Goal: Information Seeking & Learning: Learn about a topic

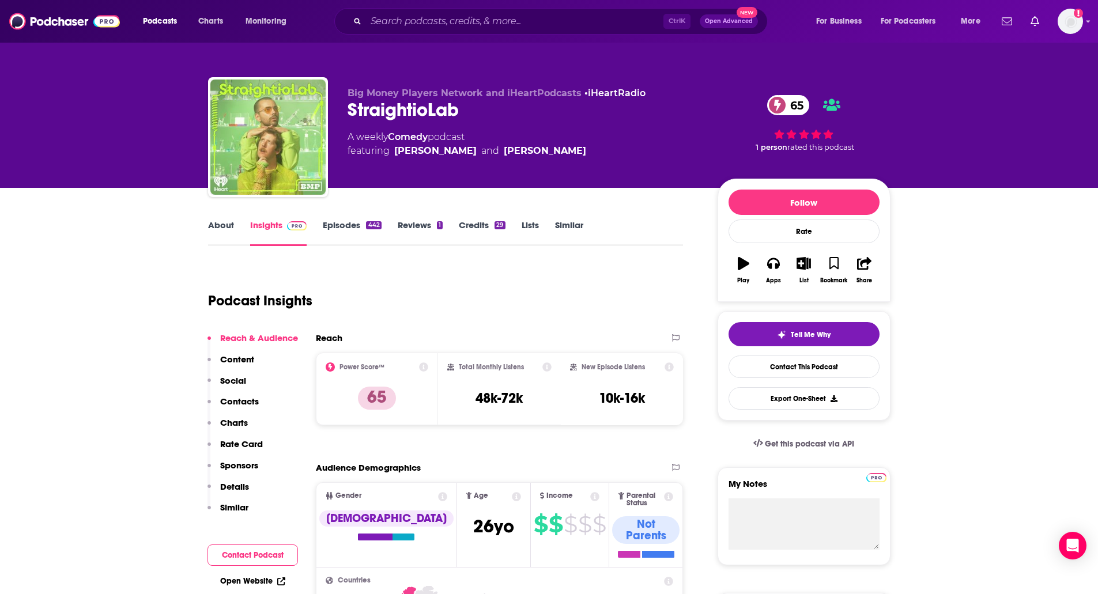
click at [219, 223] on link "About" at bounding box center [221, 233] width 26 height 27
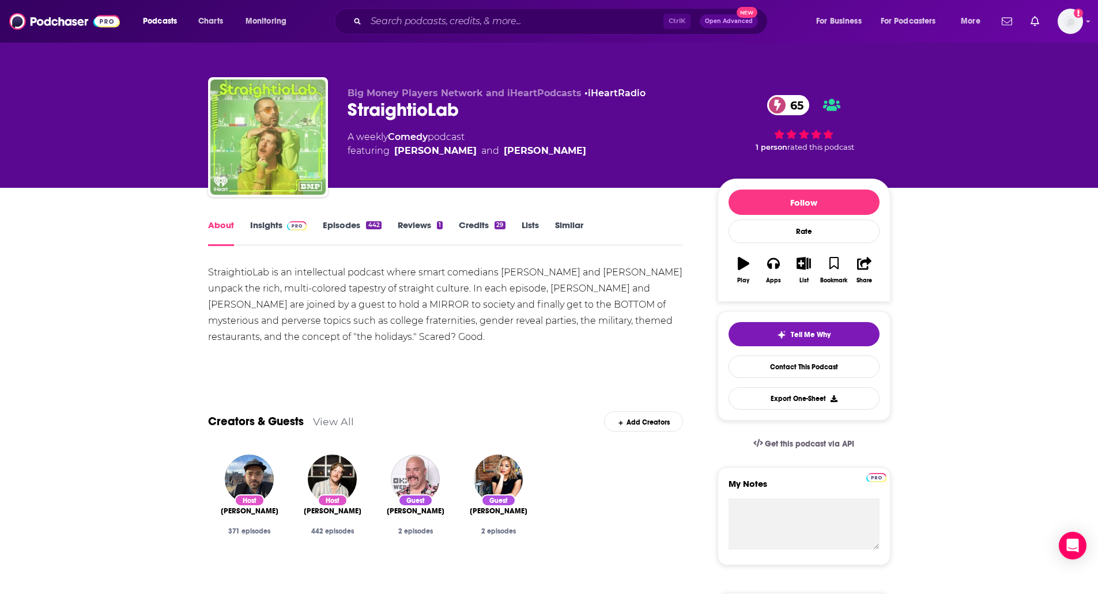
click at [334, 219] on div "About Insights Episodes 442 Reviews 1 Credits 29 Lists Similar" at bounding box center [446, 232] width 476 height 28
click at [355, 236] on link "Episodes 442" at bounding box center [352, 233] width 58 height 27
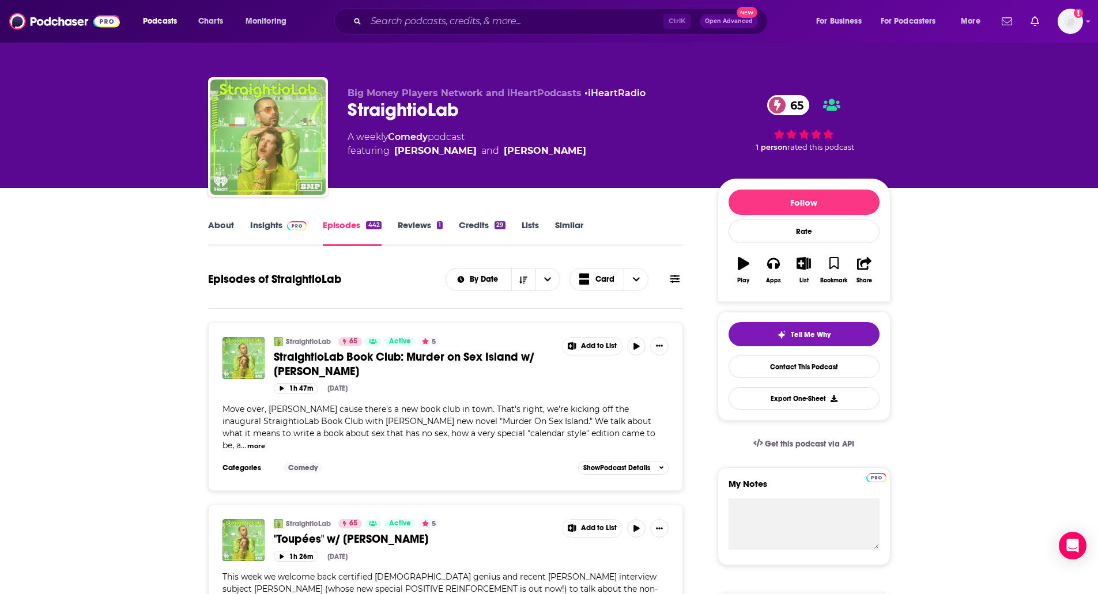
click at [674, 283] on icon at bounding box center [674, 278] width 9 height 9
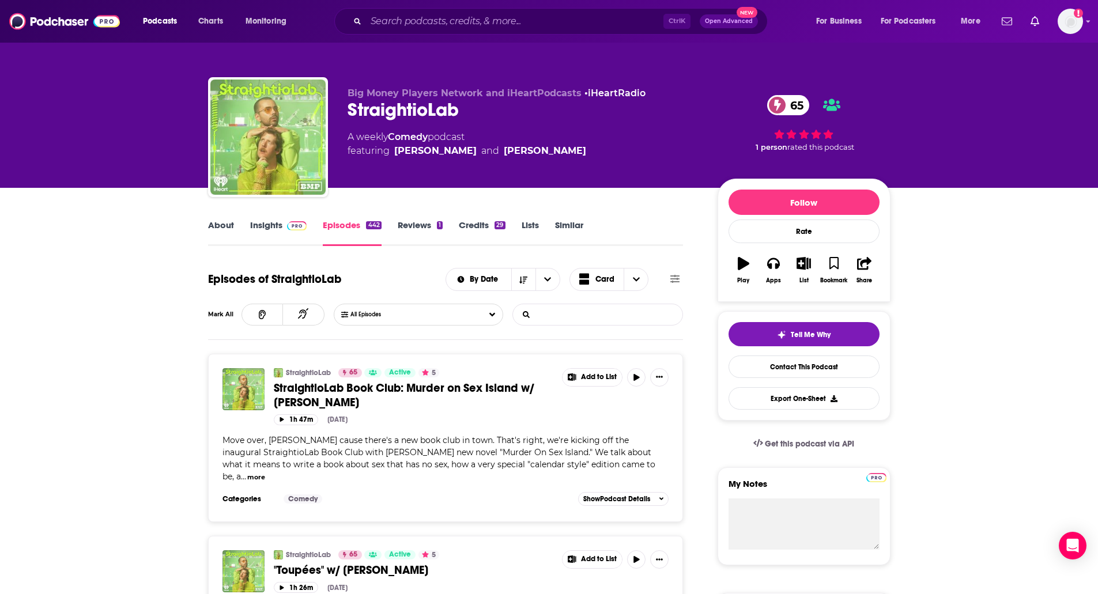
click at [586, 313] on input "List Search Input" at bounding box center [573, 314] width 120 height 21
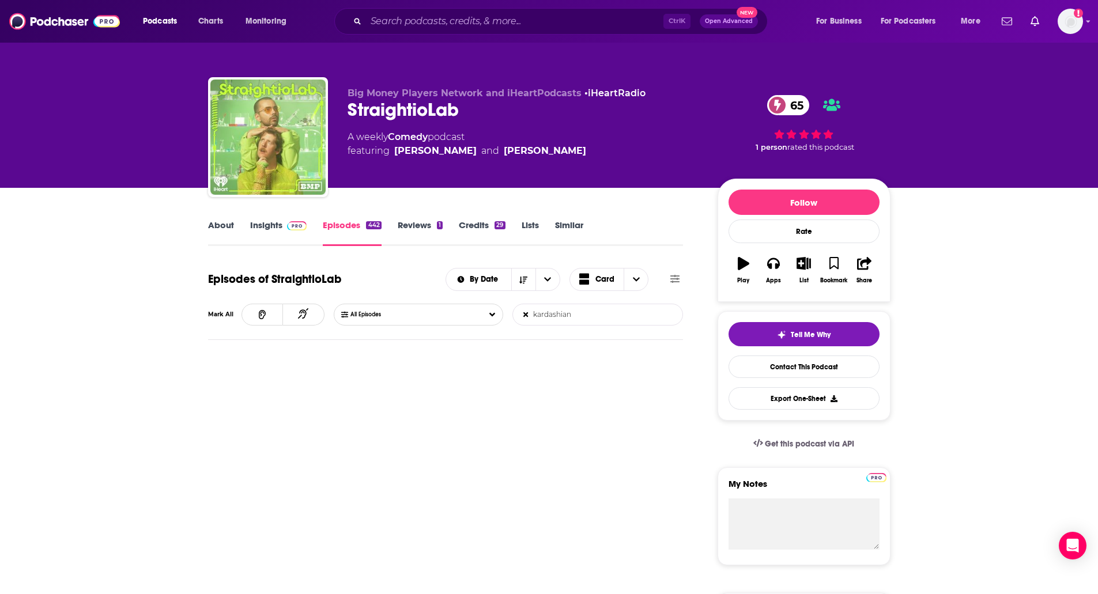
type input "kardashian"
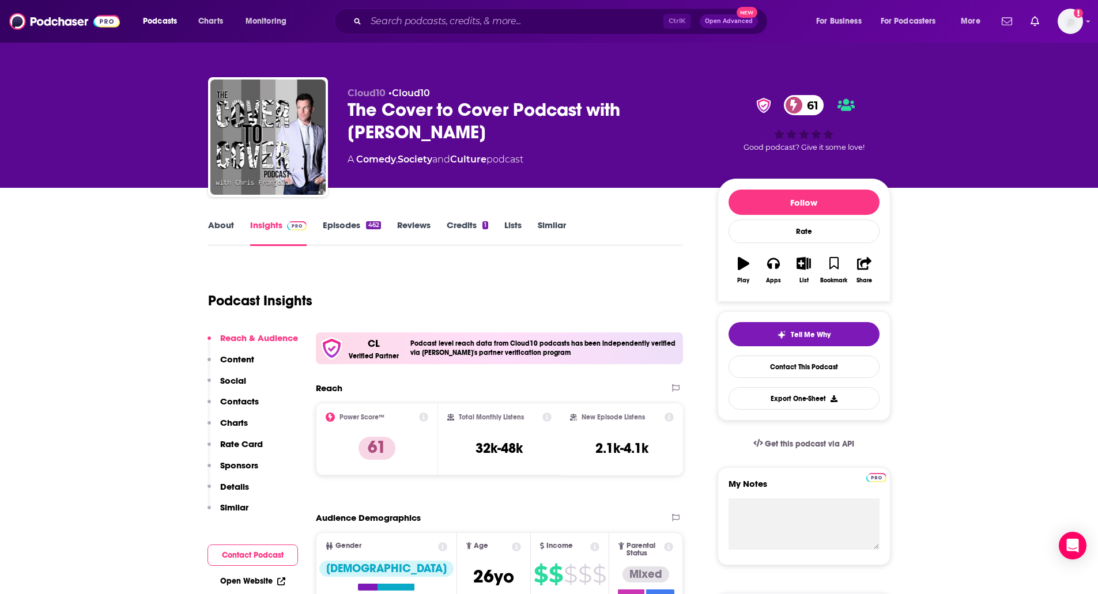
click at [214, 233] on link "About" at bounding box center [221, 233] width 26 height 27
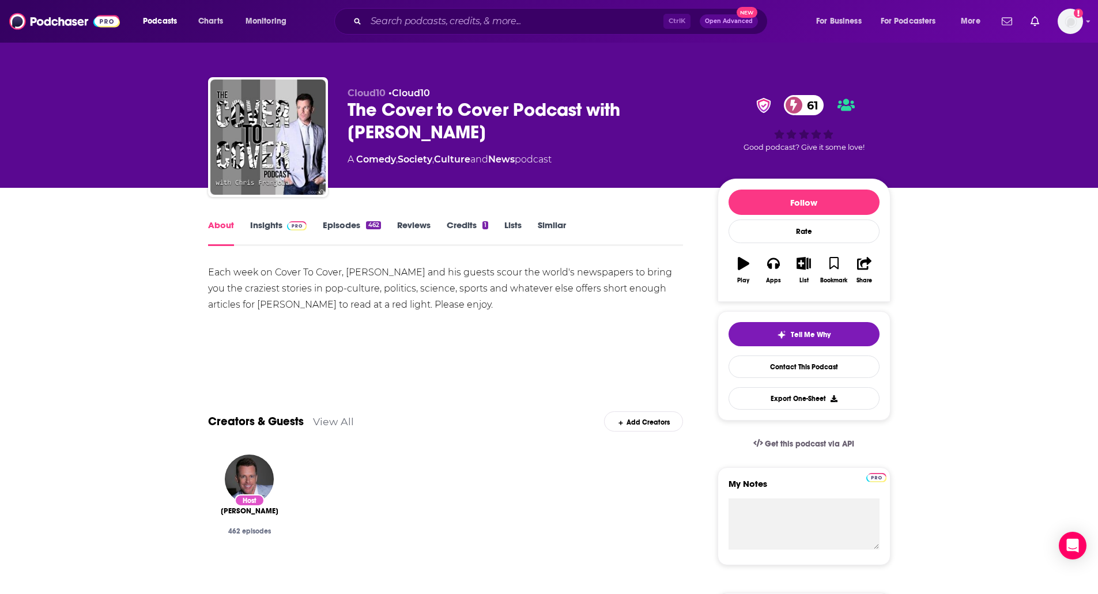
click at [340, 227] on link "Episodes 462" at bounding box center [352, 233] width 58 height 27
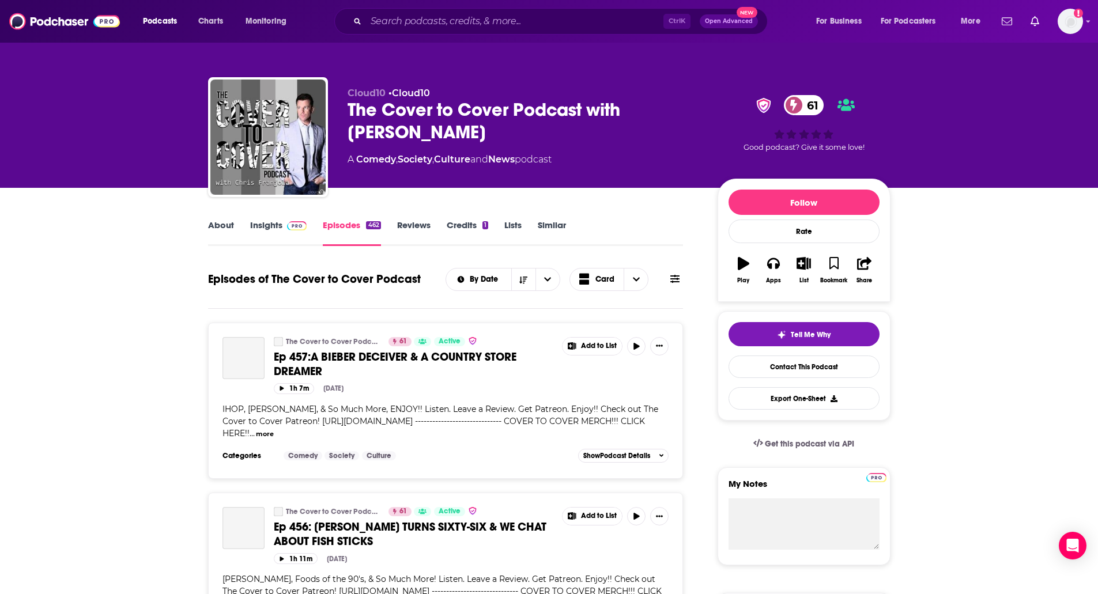
click at [673, 277] on icon at bounding box center [674, 278] width 9 height 9
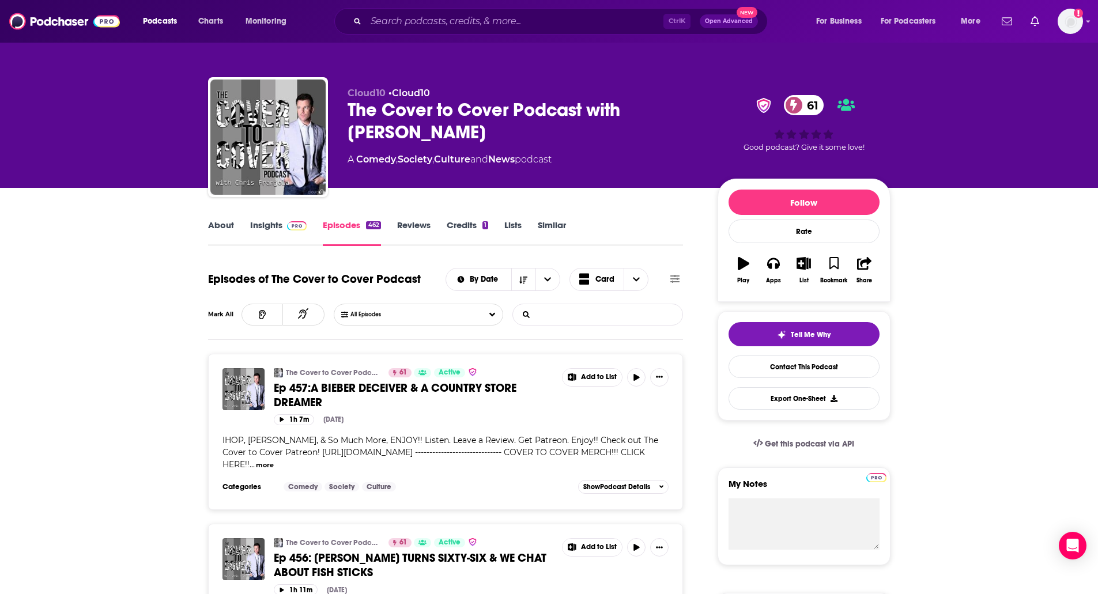
click at [588, 310] on input "List Search Input" at bounding box center [573, 314] width 120 height 21
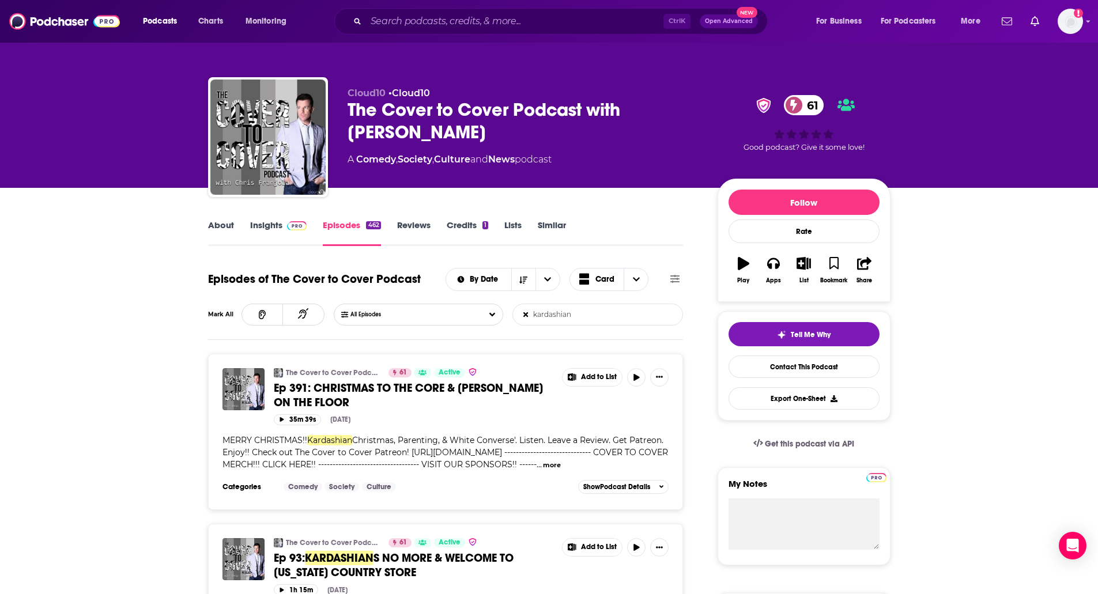
type input "kardashian"
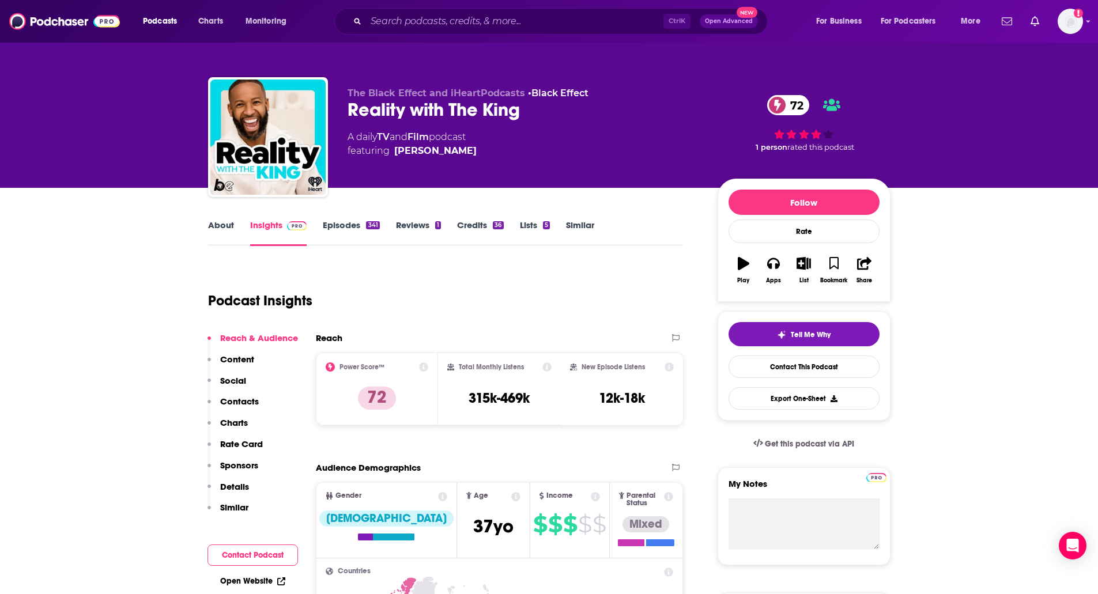
click at [221, 236] on link "About" at bounding box center [221, 233] width 26 height 27
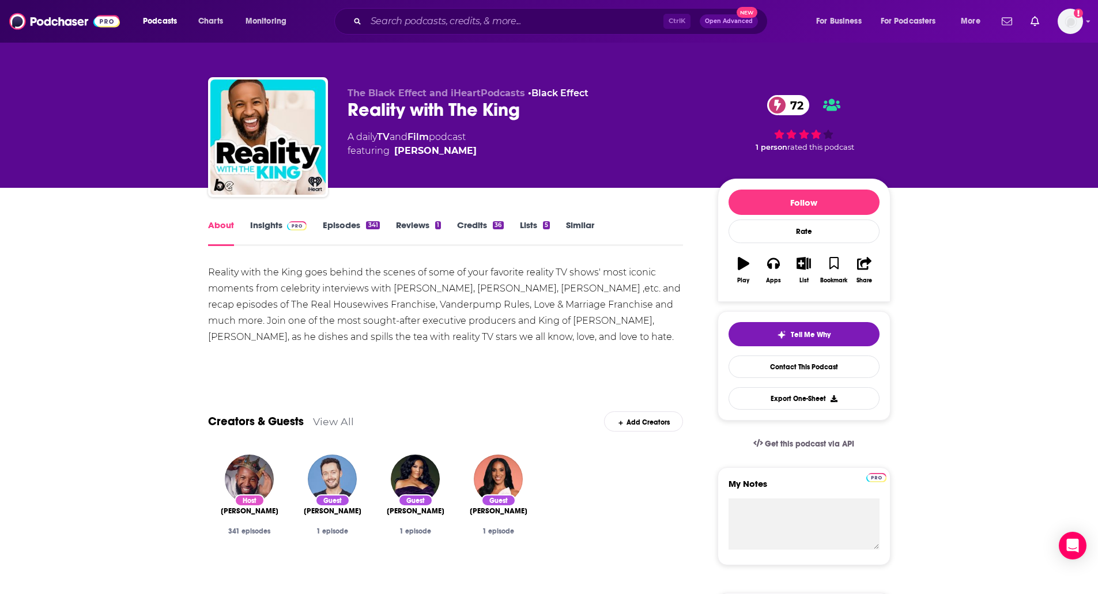
click at [340, 218] on div "About Insights Episodes 341 Reviews 1 Credits 36 Lists 5 Similar" at bounding box center [446, 232] width 476 height 28
click at [341, 223] on link "Episodes 341" at bounding box center [351, 233] width 56 height 27
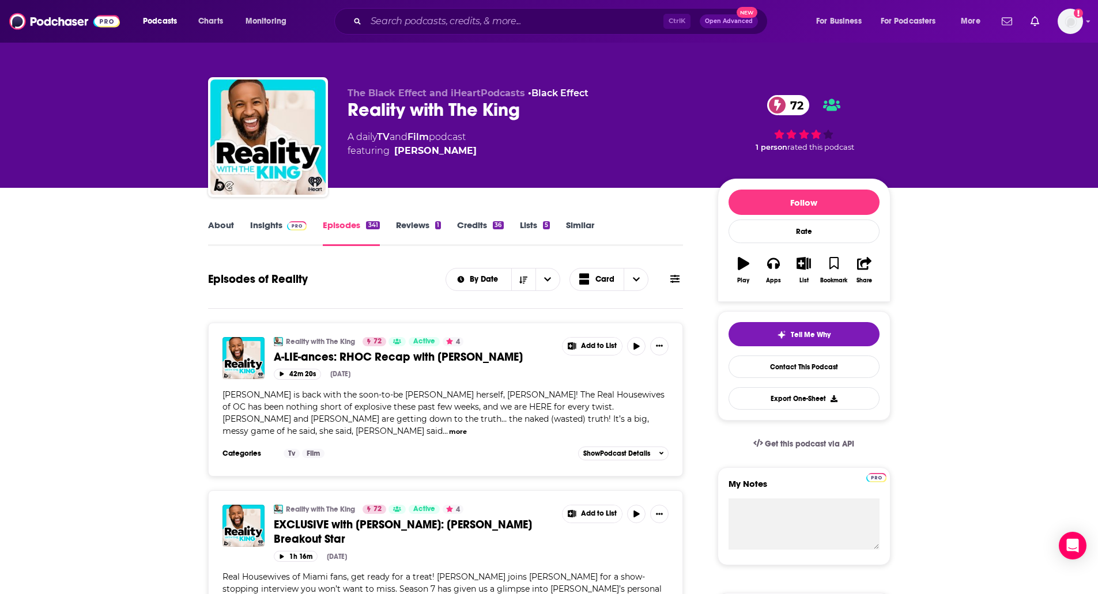
click at [674, 281] on icon at bounding box center [674, 278] width 9 height 9
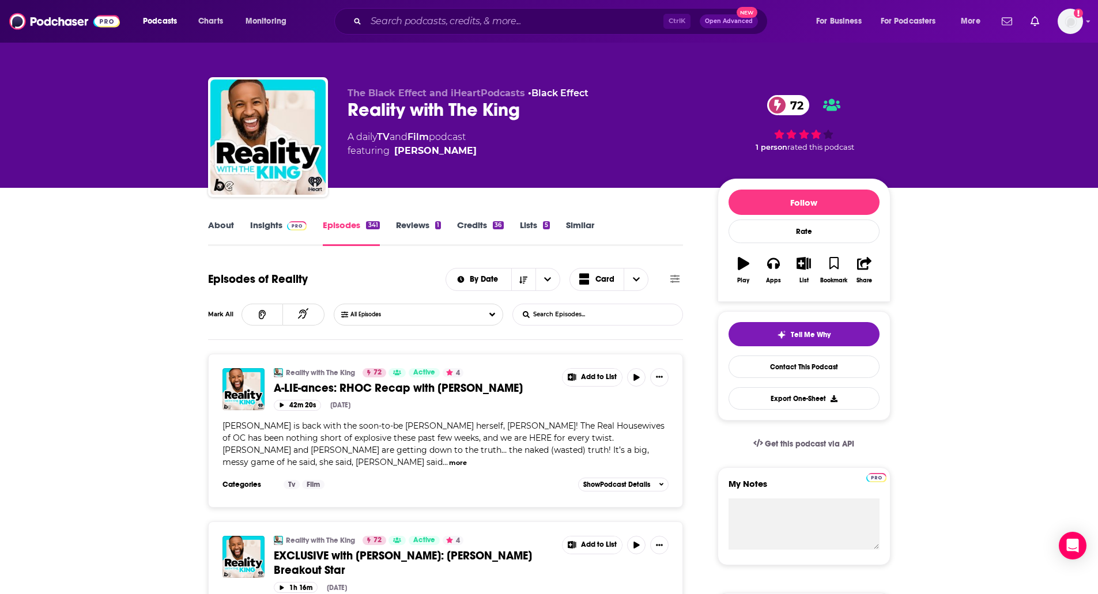
click at [623, 315] on input "List Search Input" at bounding box center [573, 314] width 120 height 21
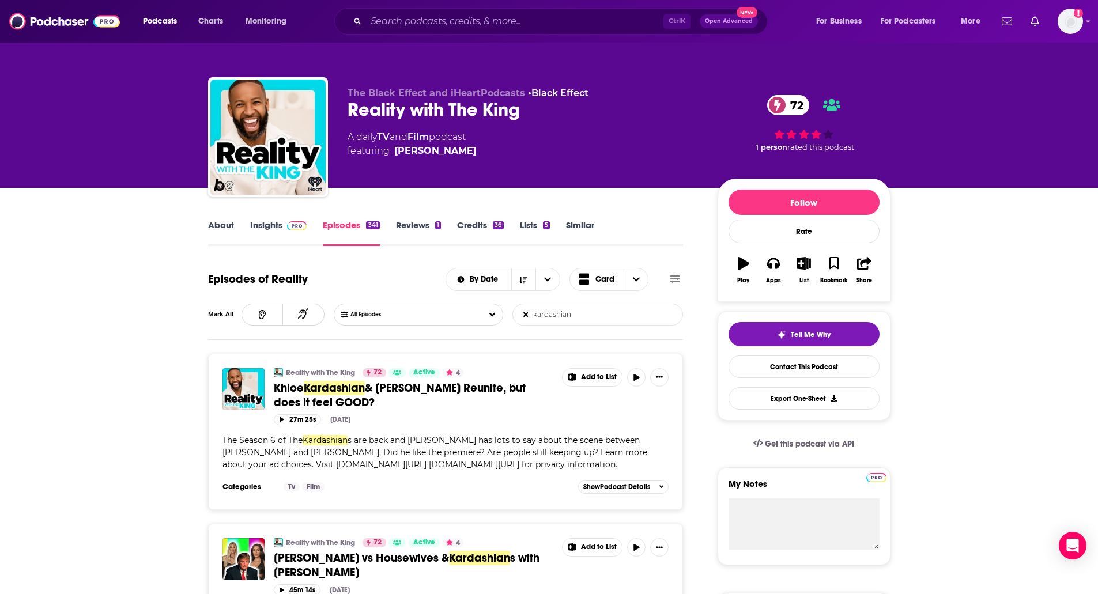
type input "kardashian"
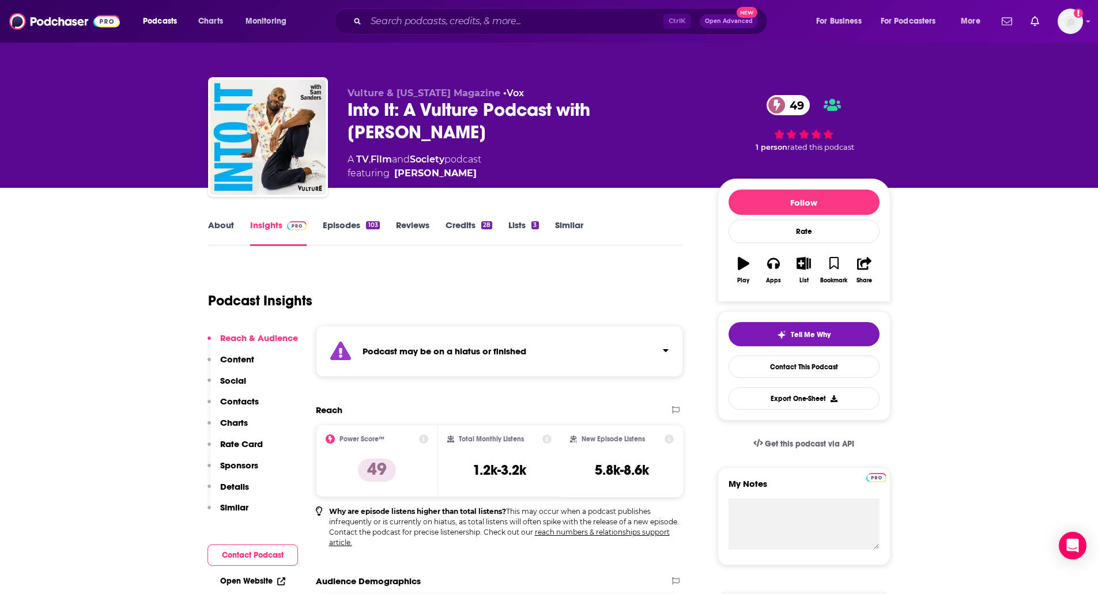
drag, startPoint x: 310, startPoint y: 217, endPoint x: 328, endPoint y: 226, distance: 20.6
click at [328, 226] on link "Episodes 103" at bounding box center [351, 233] width 56 height 27
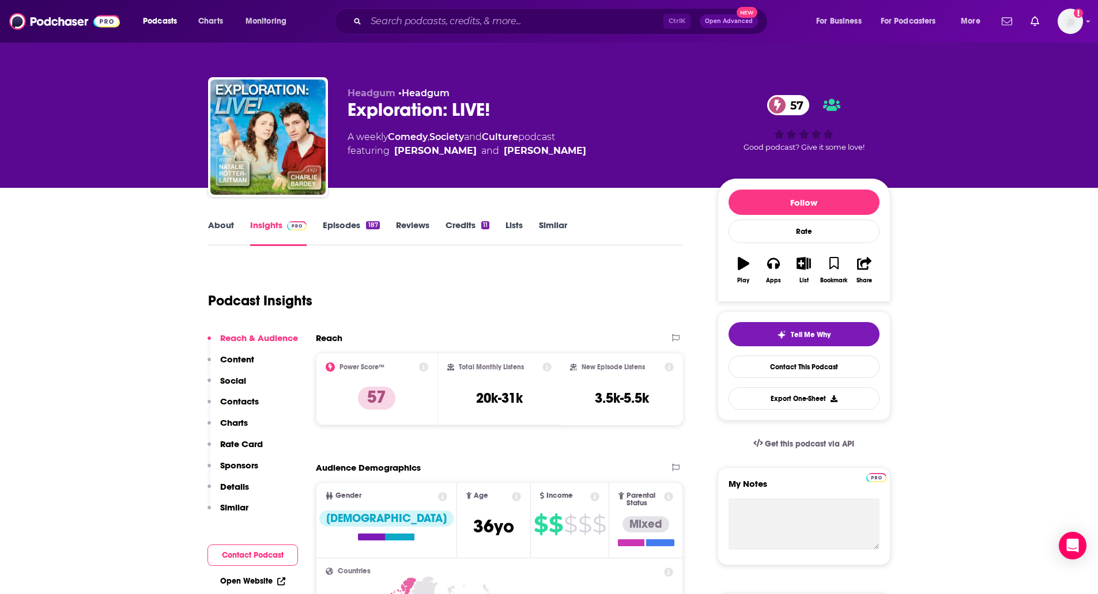
click at [228, 233] on link "About" at bounding box center [221, 233] width 26 height 27
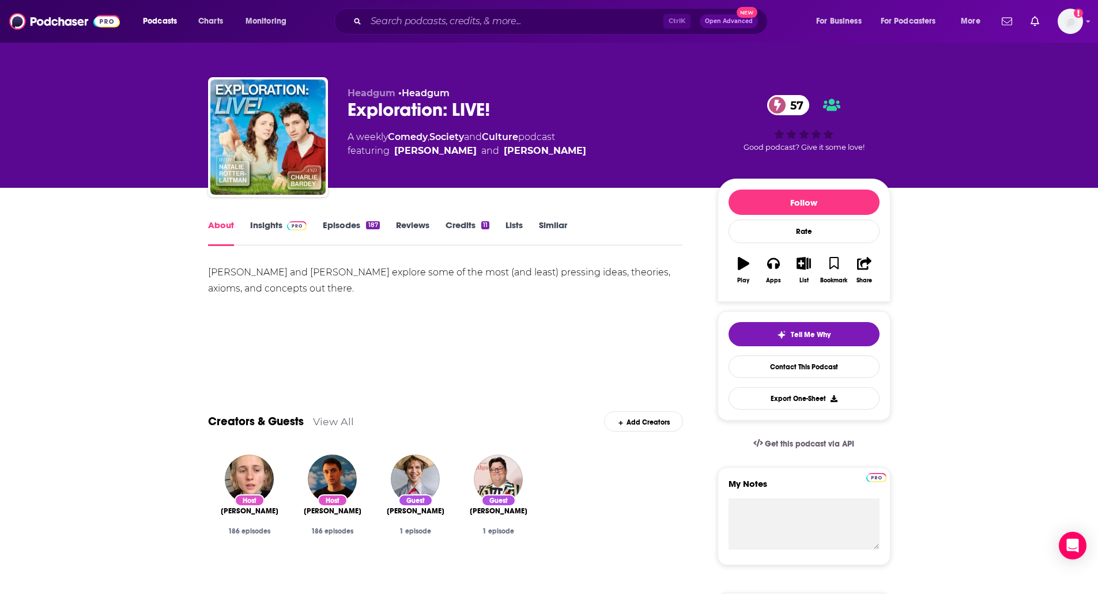
click at [341, 238] on link "Episodes 187" at bounding box center [351, 233] width 56 height 27
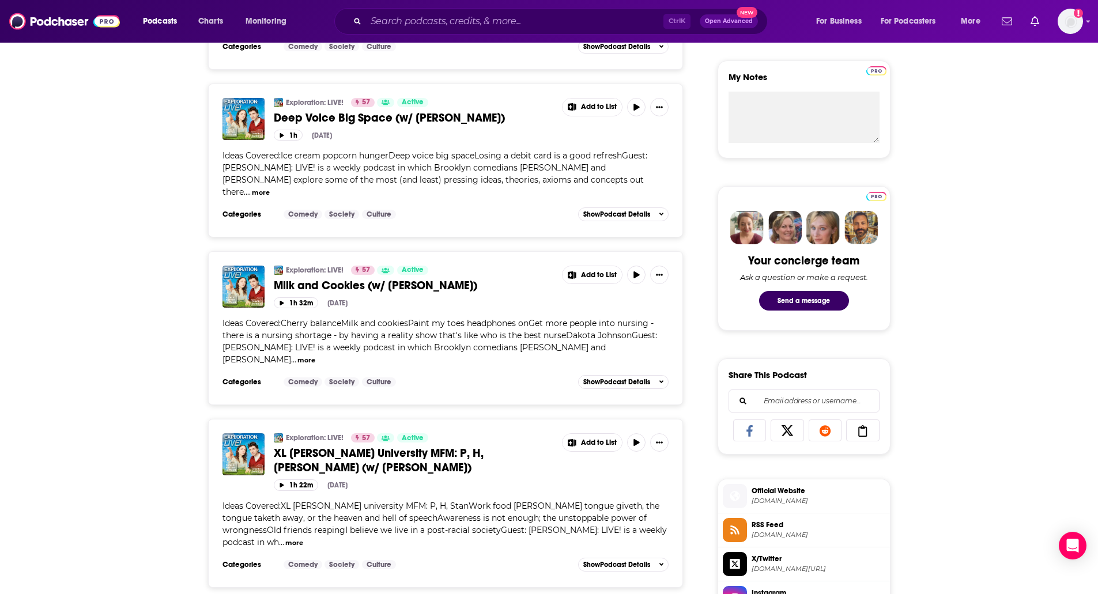
scroll to position [415, 0]
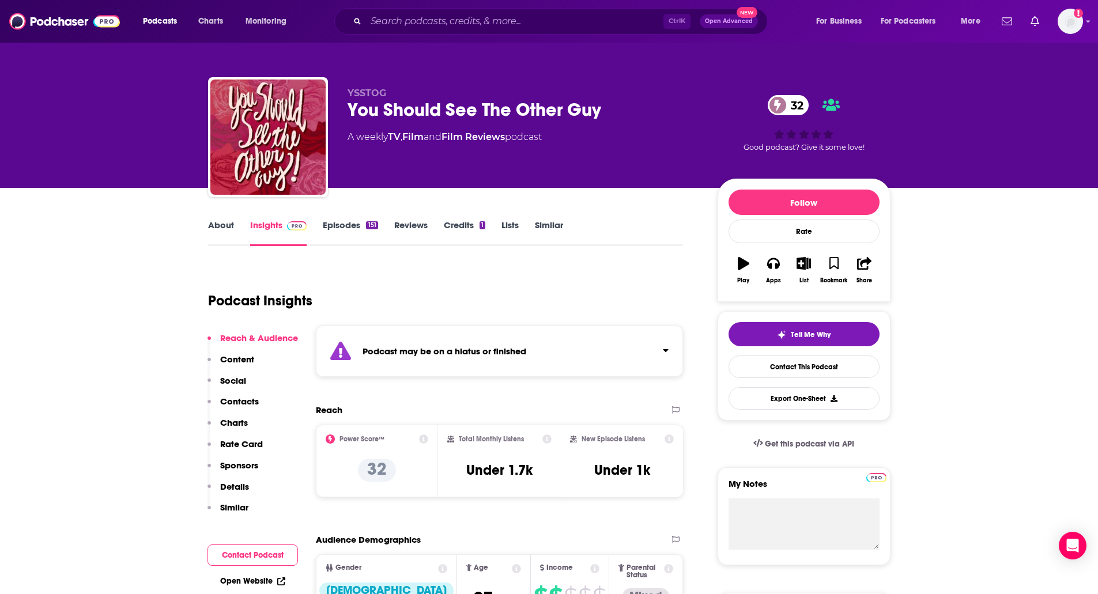
click at [351, 224] on link "Episodes 151" at bounding box center [350, 233] width 55 height 27
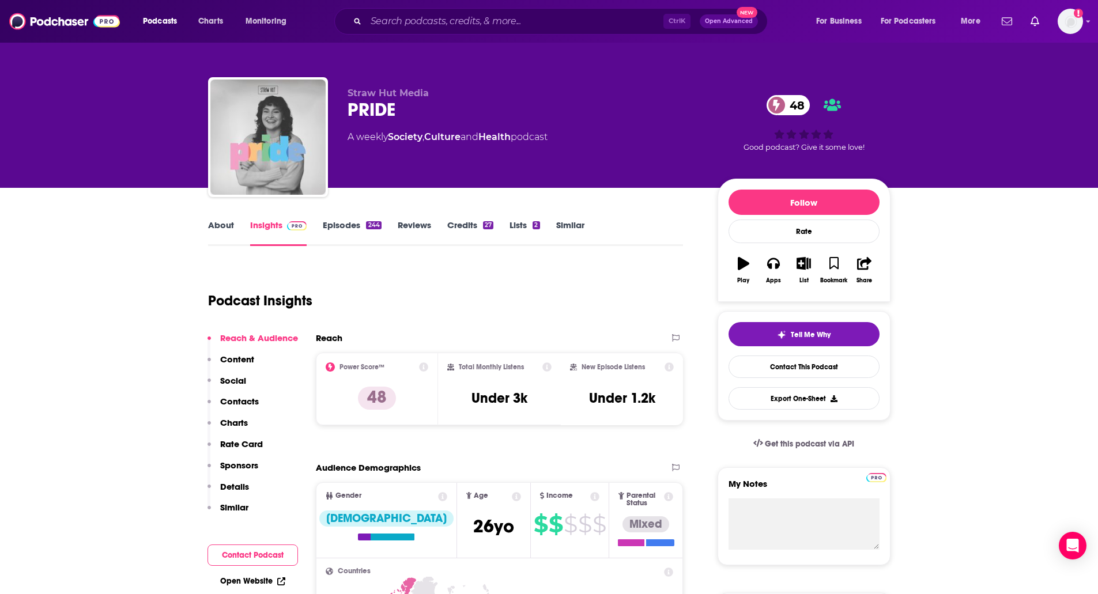
click at [210, 237] on link "About" at bounding box center [221, 233] width 26 height 27
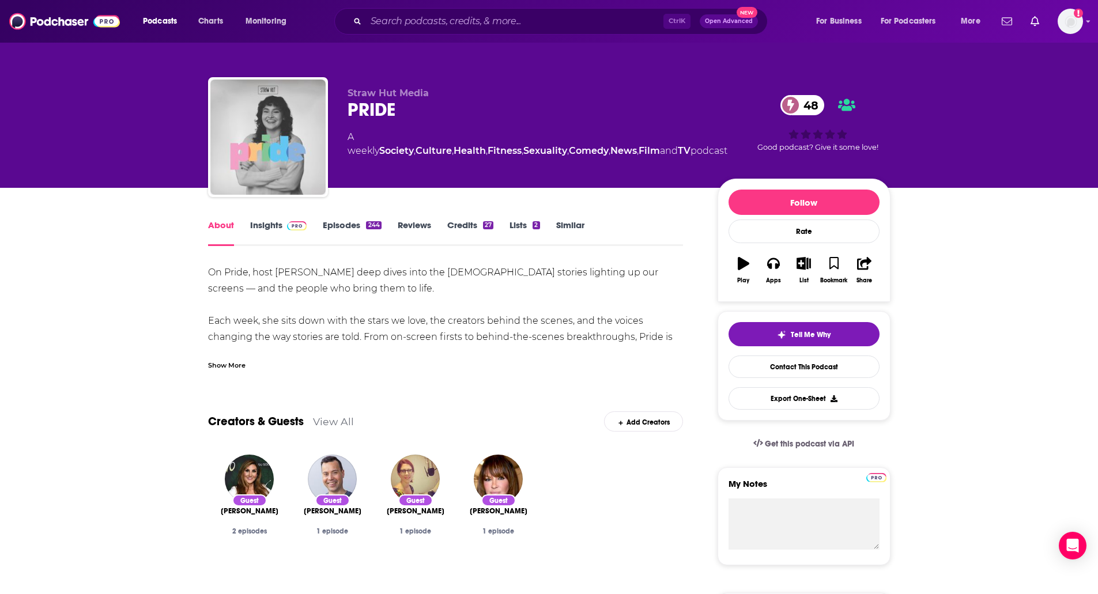
click at [226, 370] on div "Show More" at bounding box center [226, 364] width 37 height 11
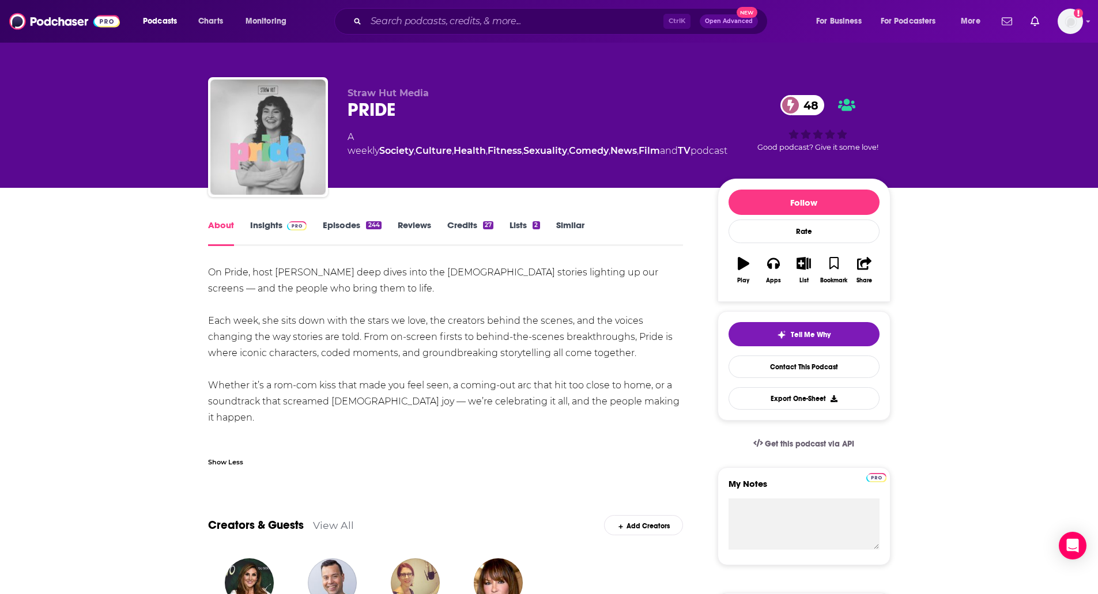
click at [348, 225] on link "Episodes 244" at bounding box center [352, 233] width 58 height 27
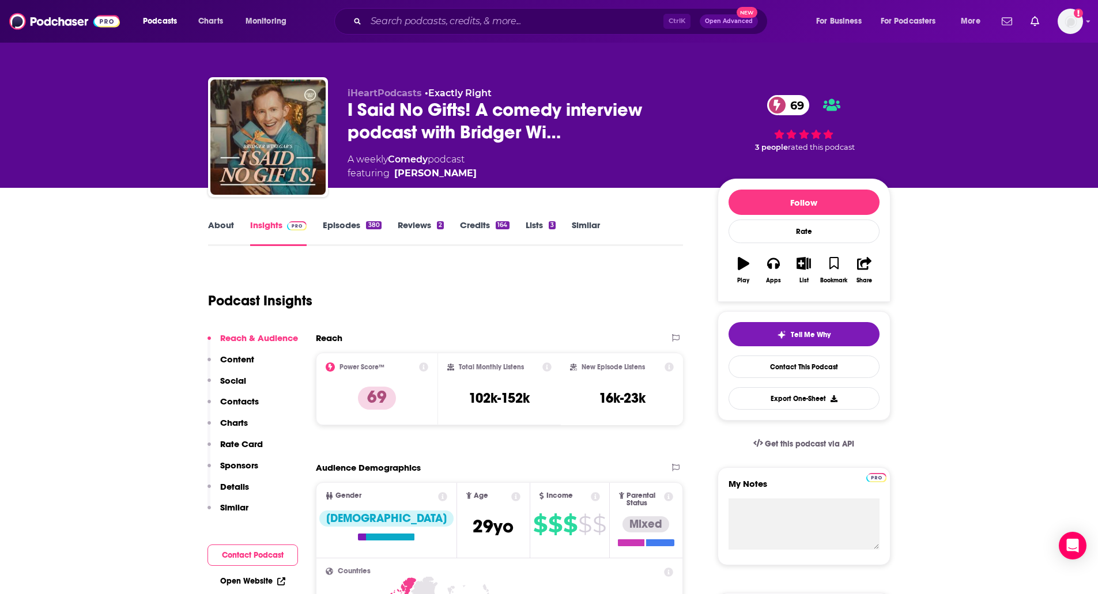
click at [214, 230] on link "About" at bounding box center [221, 233] width 26 height 27
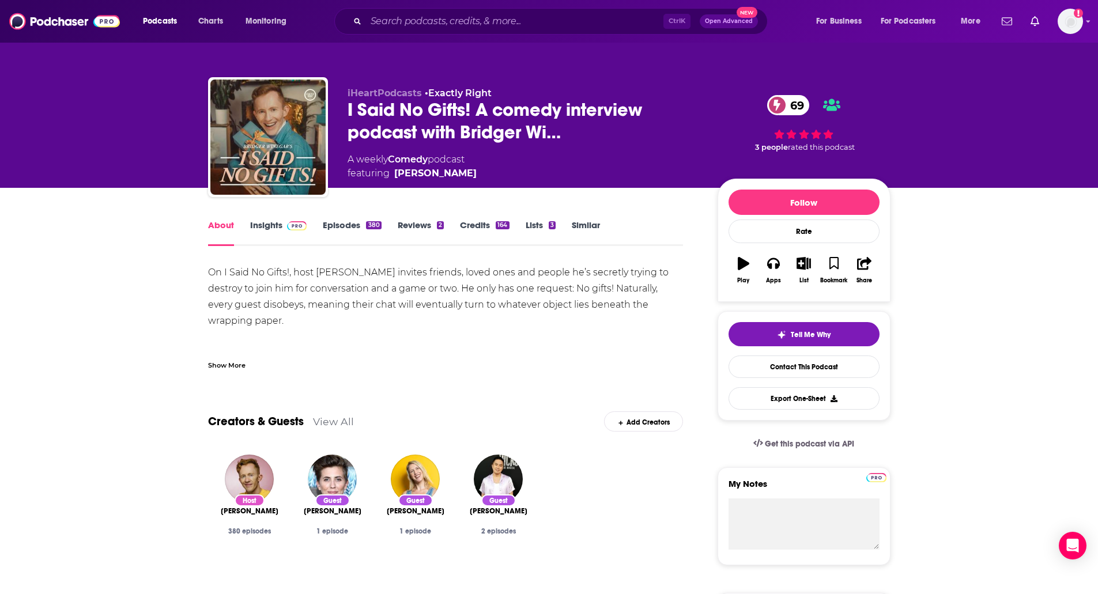
click at [337, 231] on link "Episodes 380" at bounding box center [352, 233] width 58 height 27
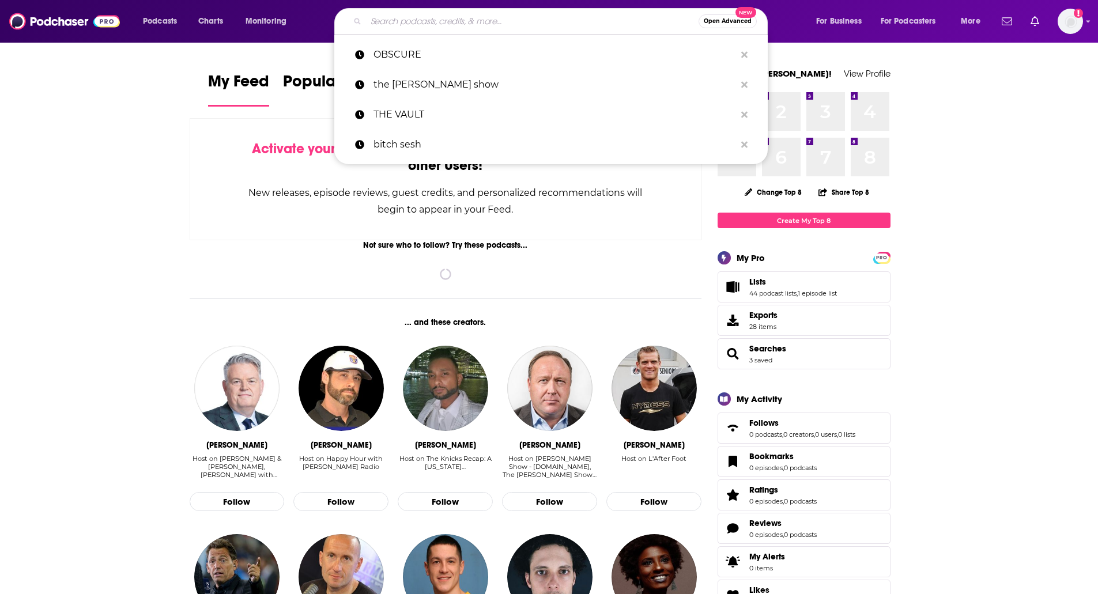
click at [423, 29] on input "Search podcasts, credits, & more..." at bounding box center [532, 21] width 333 height 18
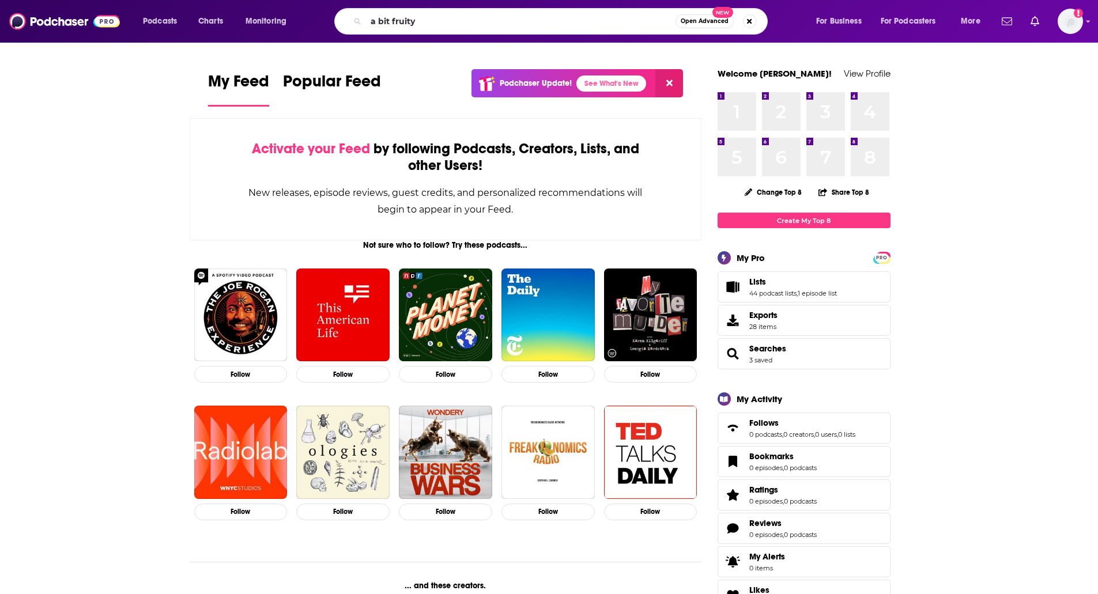
type input "a bit fruity"
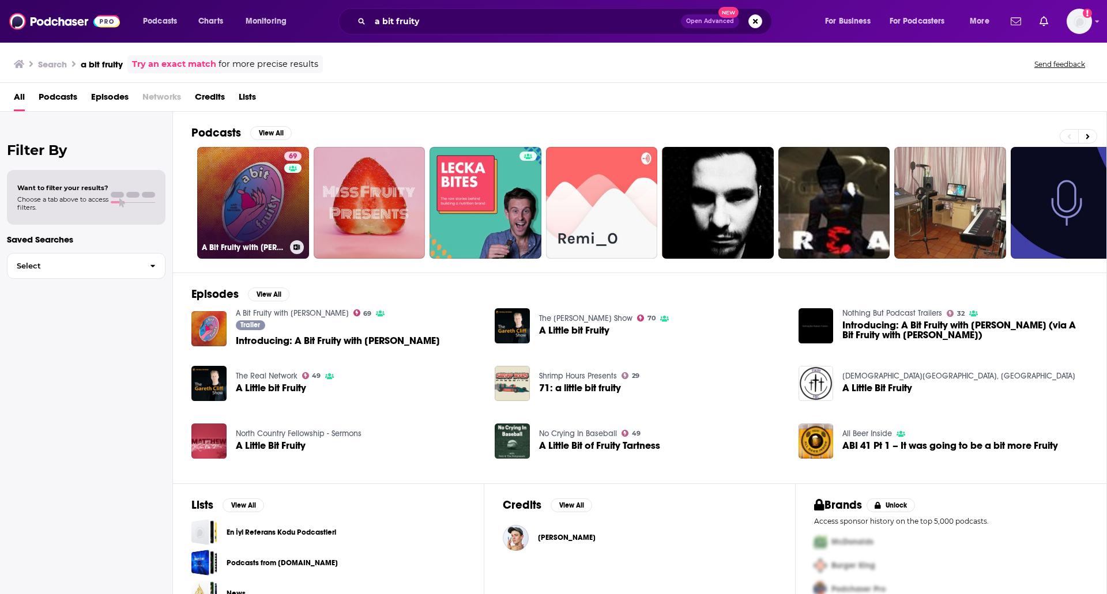
click at [257, 167] on link "69 A Bit Fruity with [PERSON_NAME]" at bounding box center [253, 203] width 112 height 112
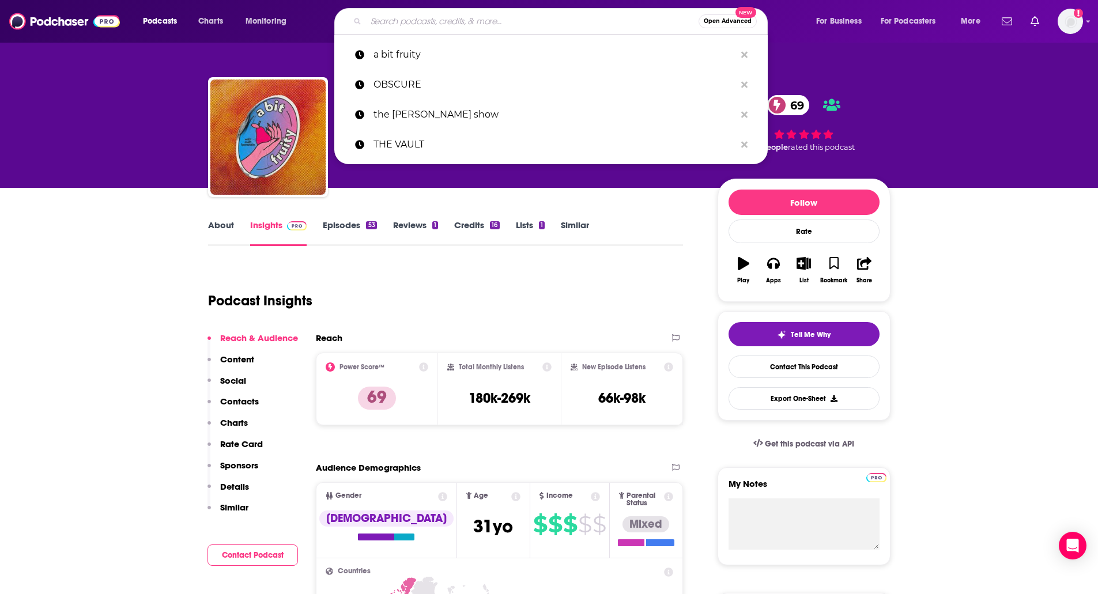
click at [416, 16] on input "Search podcasts, credits, & more..." at bounding box center [532, 21] width 333 height 18
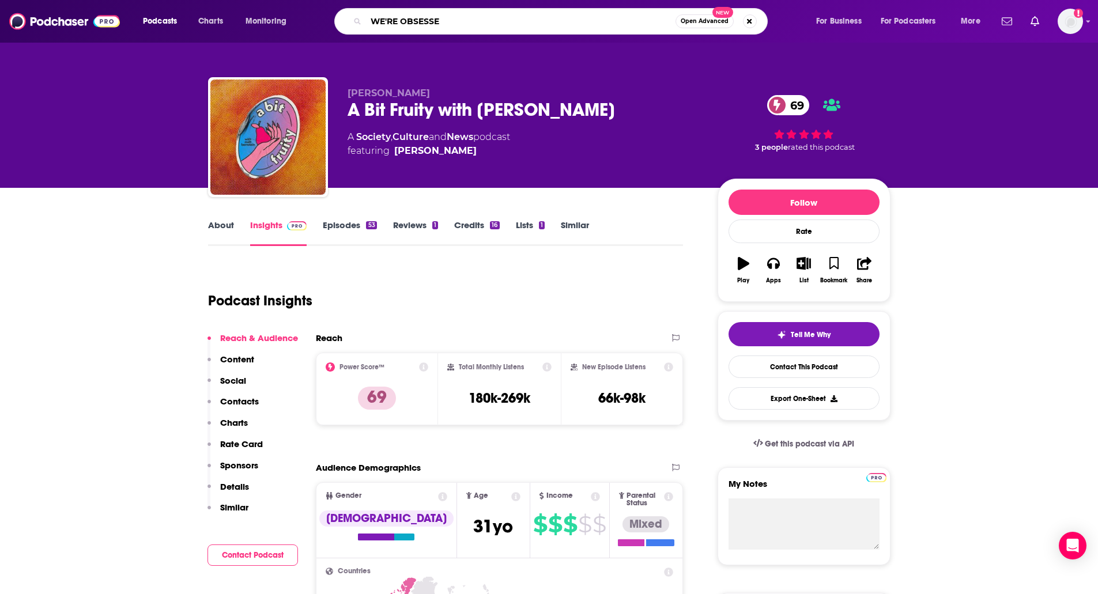
type input "WE'RE OBSESSED"
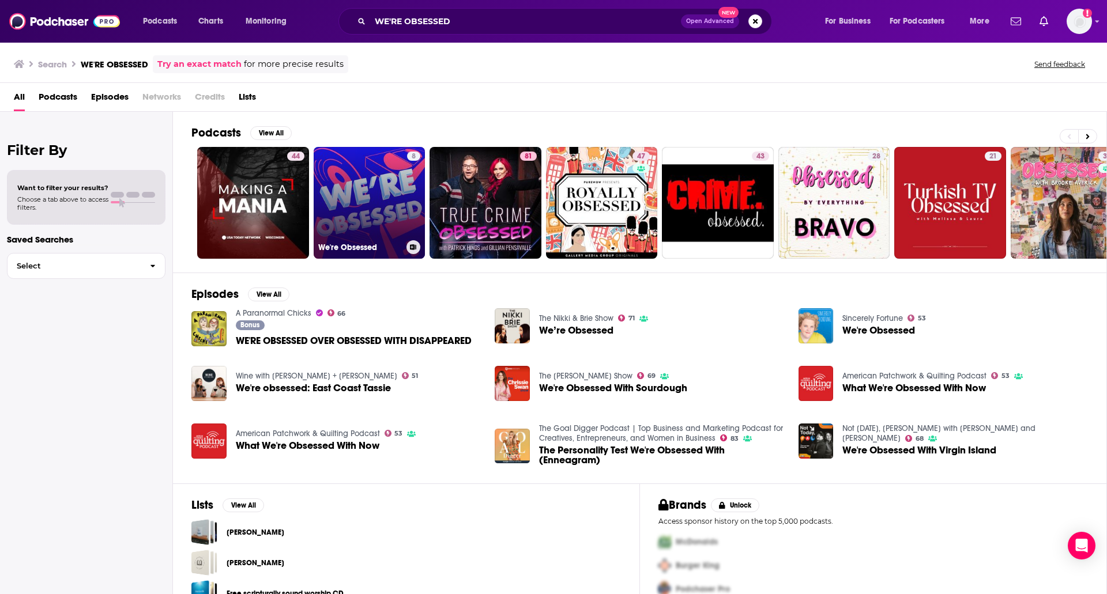
click at [355, 191] on link "8 We're Obsessed" at bounding box center [370, 203] width 112 height 112
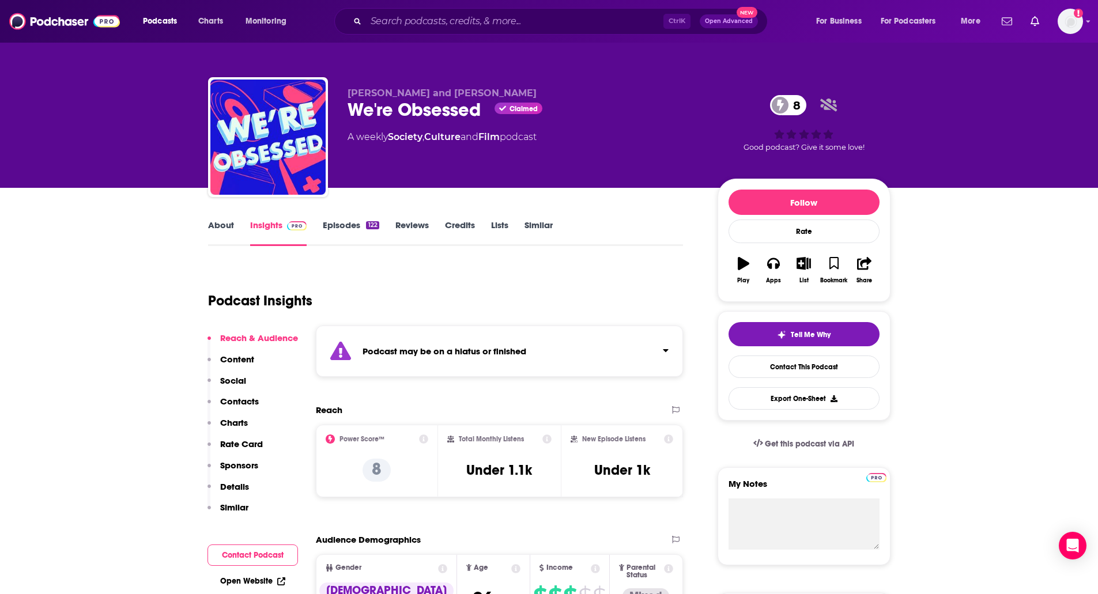
click at [215, 234] on link "About" at bounding box center [221, 233] width 26 height 27
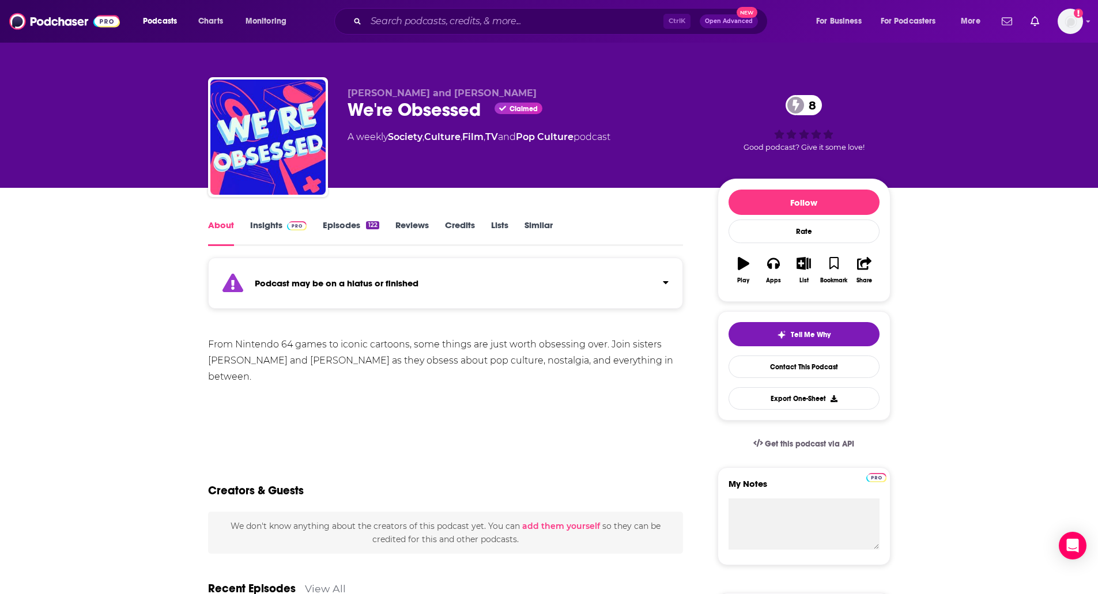
click at [339, 223] on link "Episodes 122" at bounding box center [351, 233] width 56 height 27
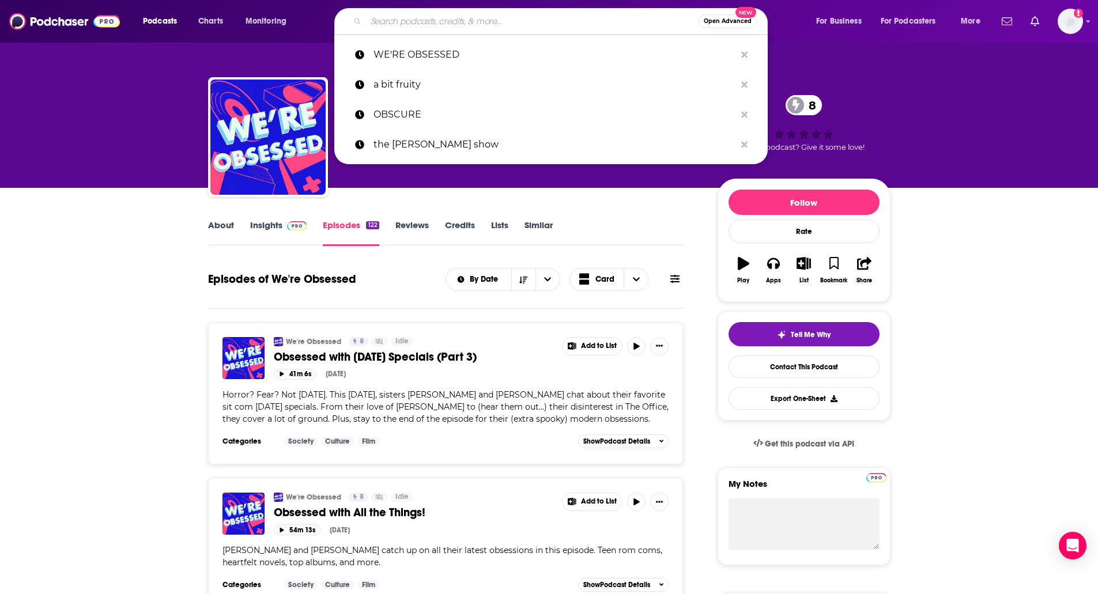
click at [485, 14] on input "Search podcasts, credits, & more..." at bounding box center [532, 21] width 333 height 18
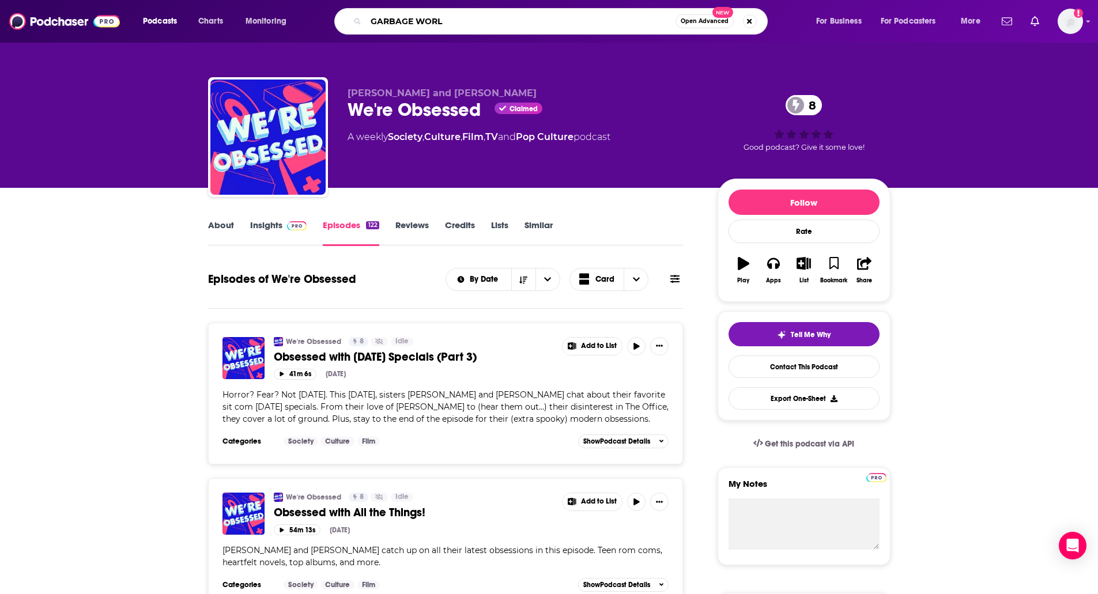
type input "GARBAGE WORLD"
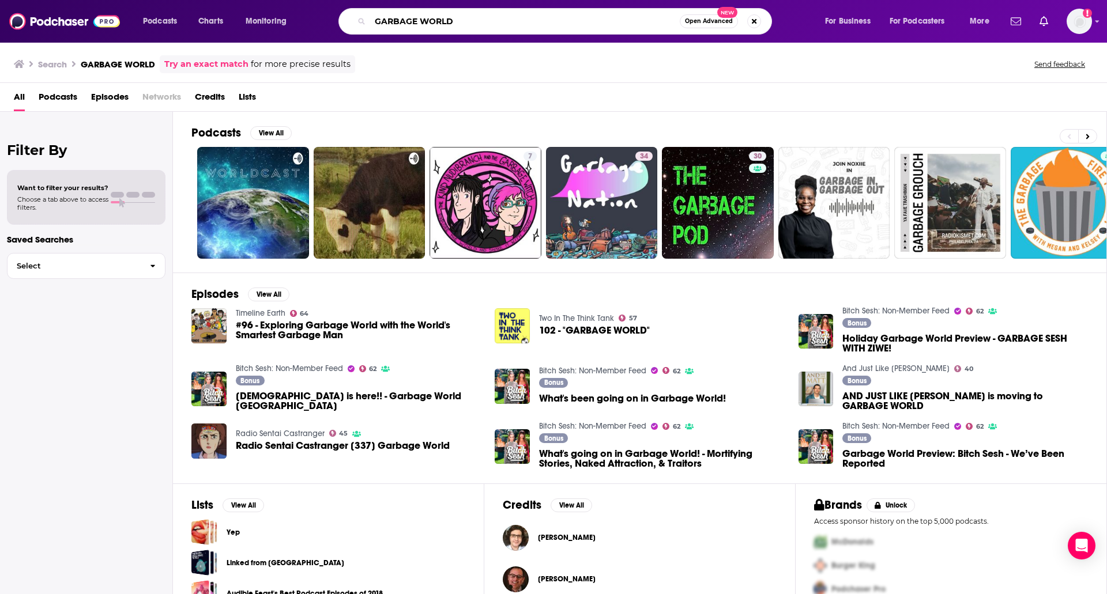
click at [485, 14] on input "GARBAGE WORLD" at bounding box center [525, 21] width 310 height 18
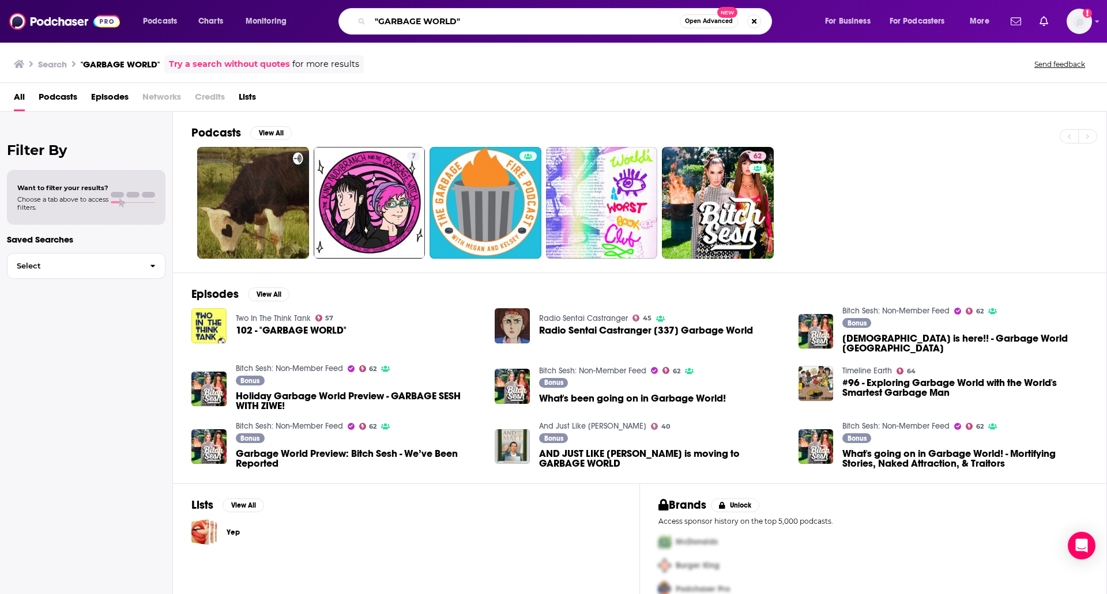
click at [461, 13] on input ""GARBAGE WORLD"" at bounding box center [525, 21] width 310 height 18
type input "POP CULTURE HAPPY HOUR"
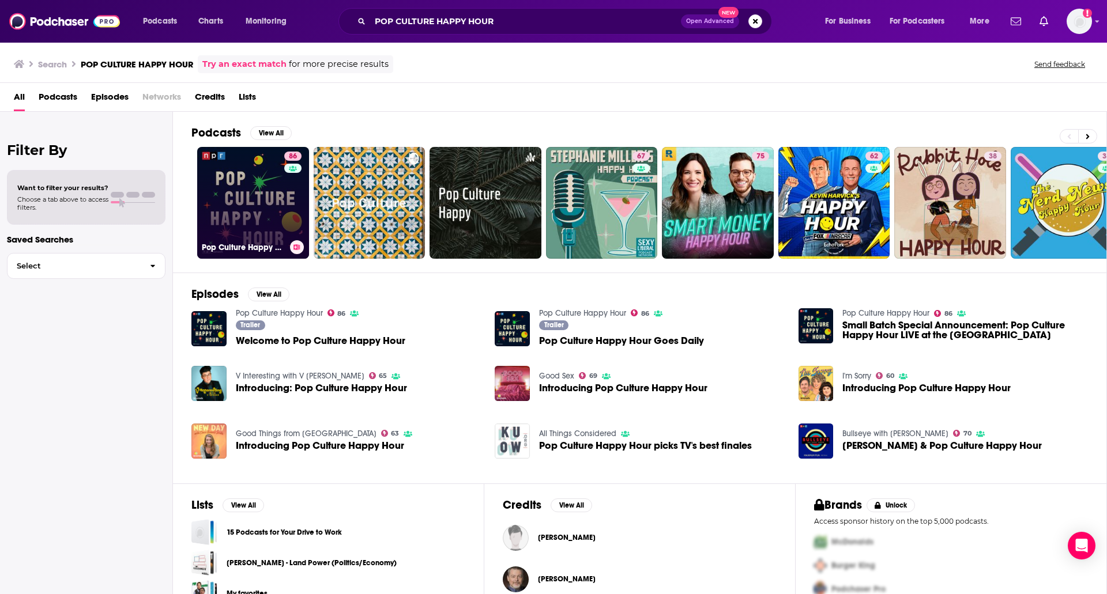
click at [251, 201] on link "86 Pop Culture Happy Hour" at bounding box center [253, 203] width 112 height 112
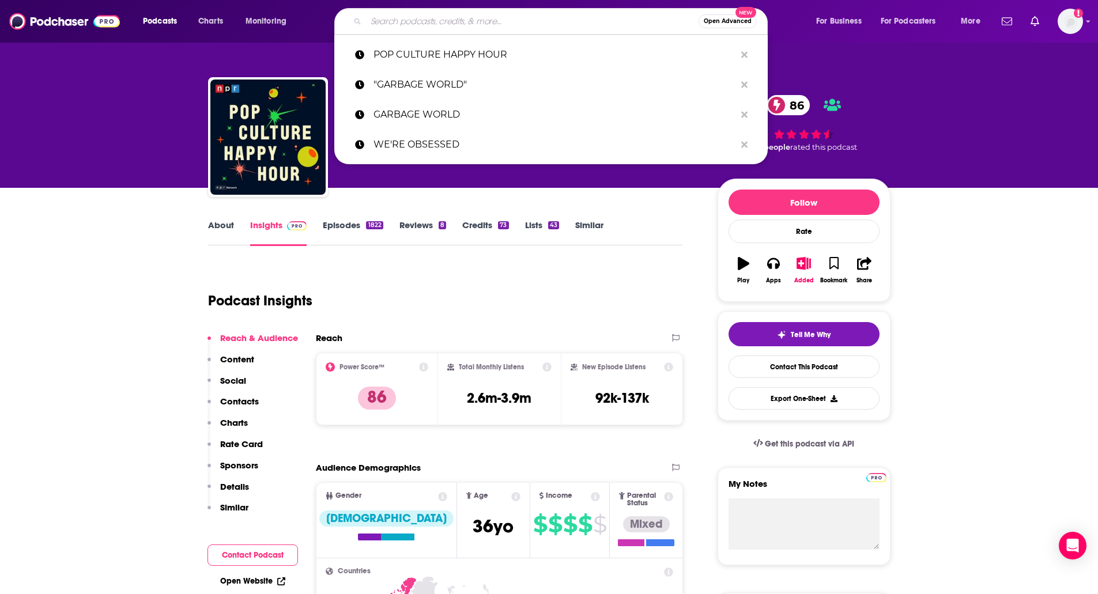
click at [413, 26] on input "Search podcasts, credits, & more..." at bounding box center [532, 21] width 333 height 18
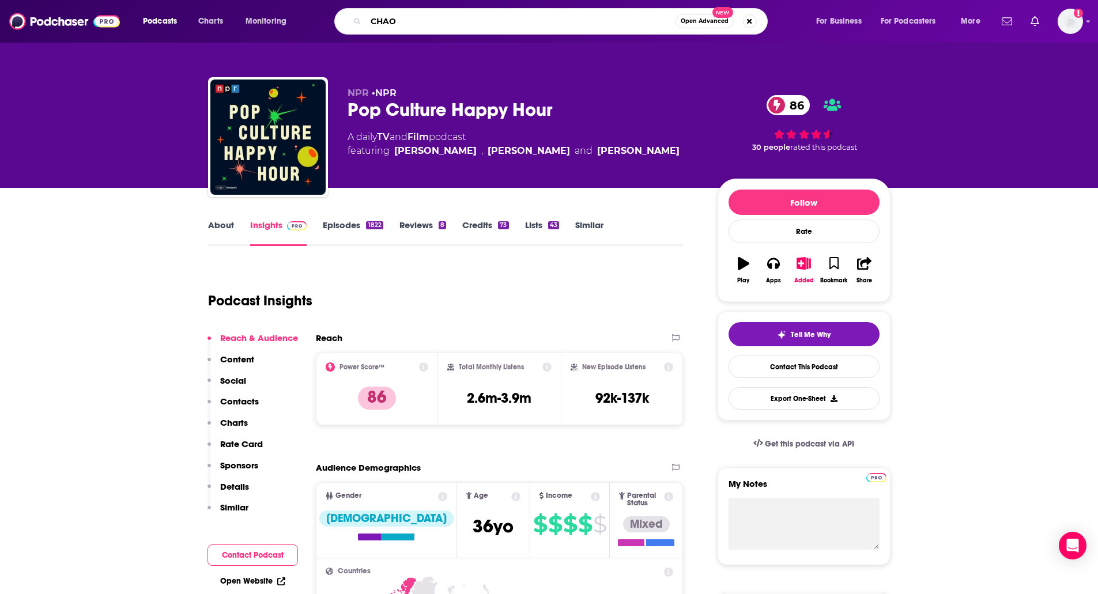
type input "CHAOS"
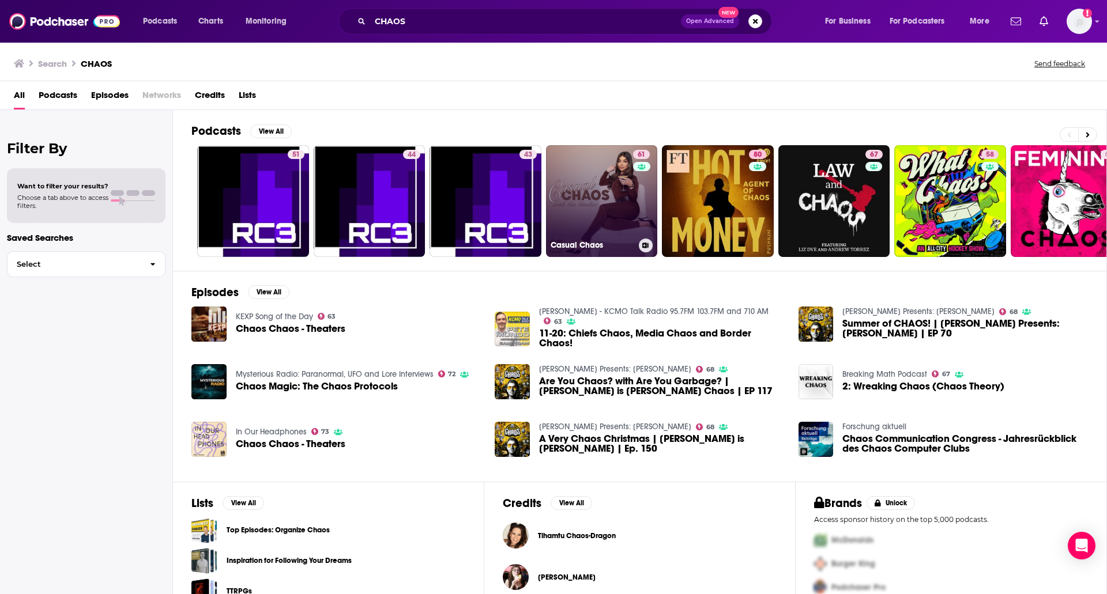
click at [594, 172] on link "61 Casual Chaos" at bounding box center [602, 201] width 112 height 112
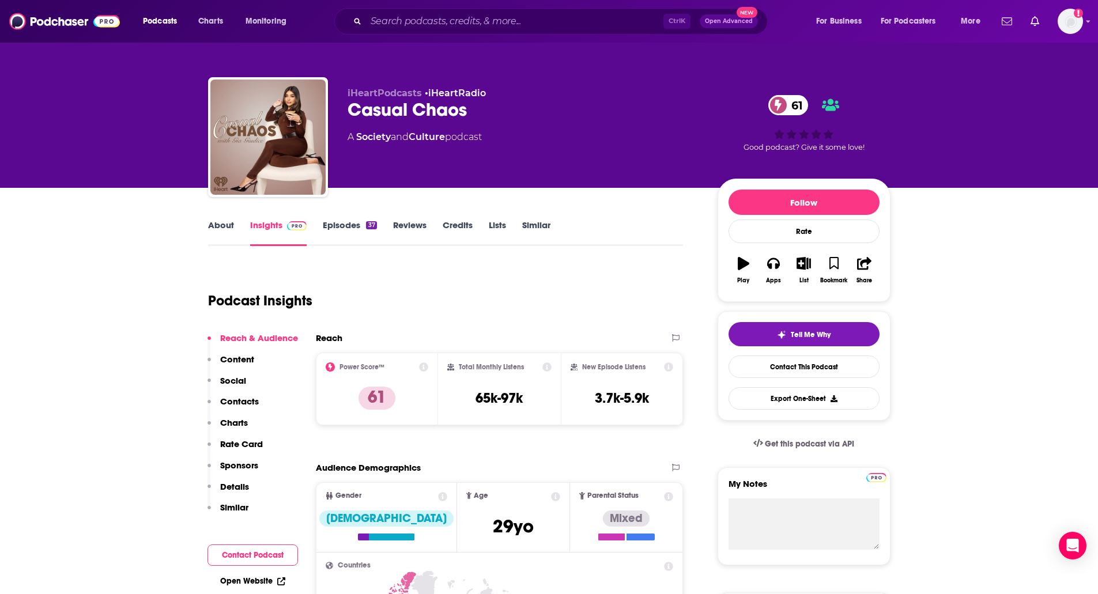
click at [225, 242] on link "About" at bounding box center [221, 233] width 26 height 27
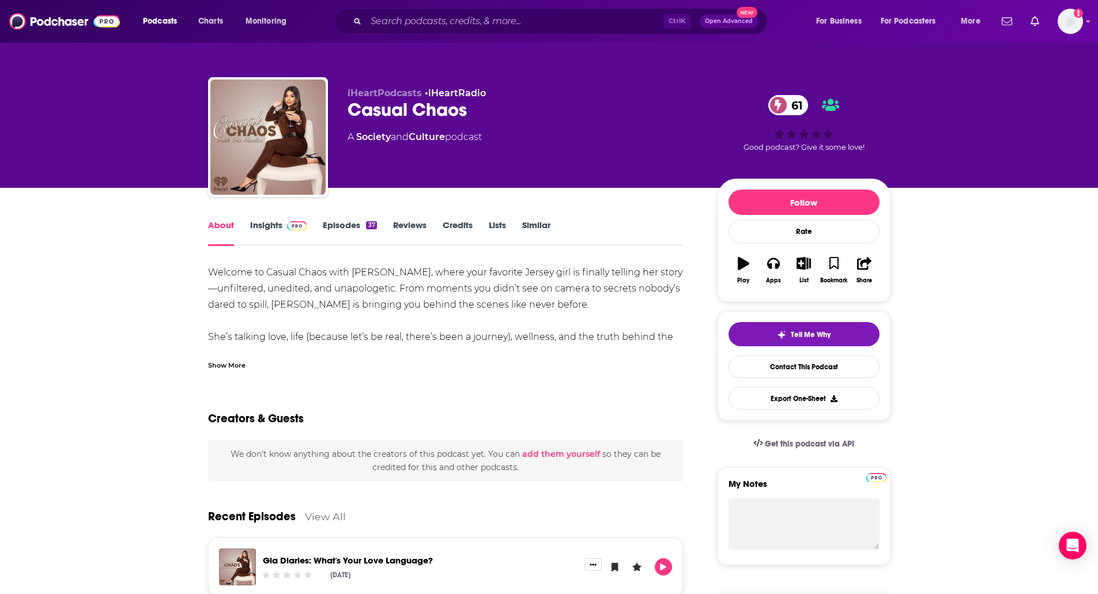
click at [220, 357] on div "Show More" at bounding box center [446, 361] width 476 height 20
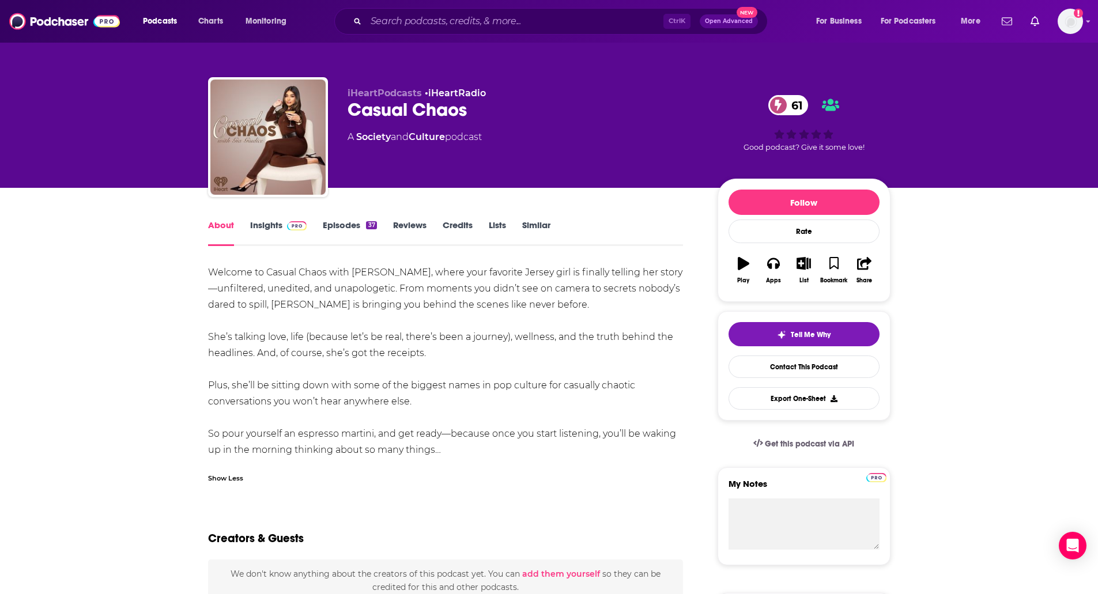
click at [351, 220] on link "Episodes 37" at bounding box center [350, 233] width 54 height 27
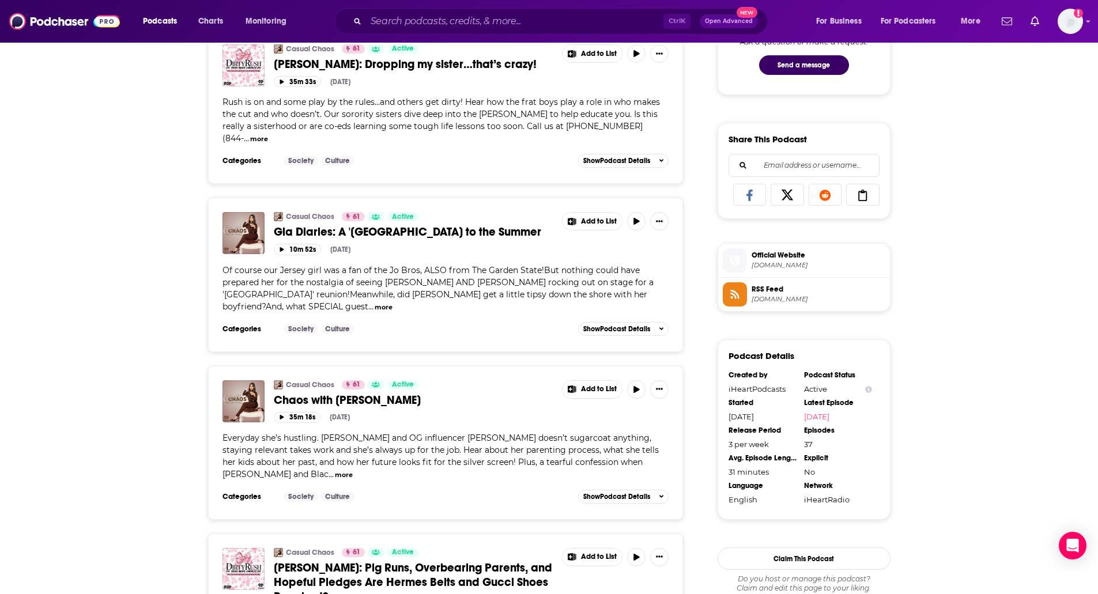
scroll to position [646, 0]
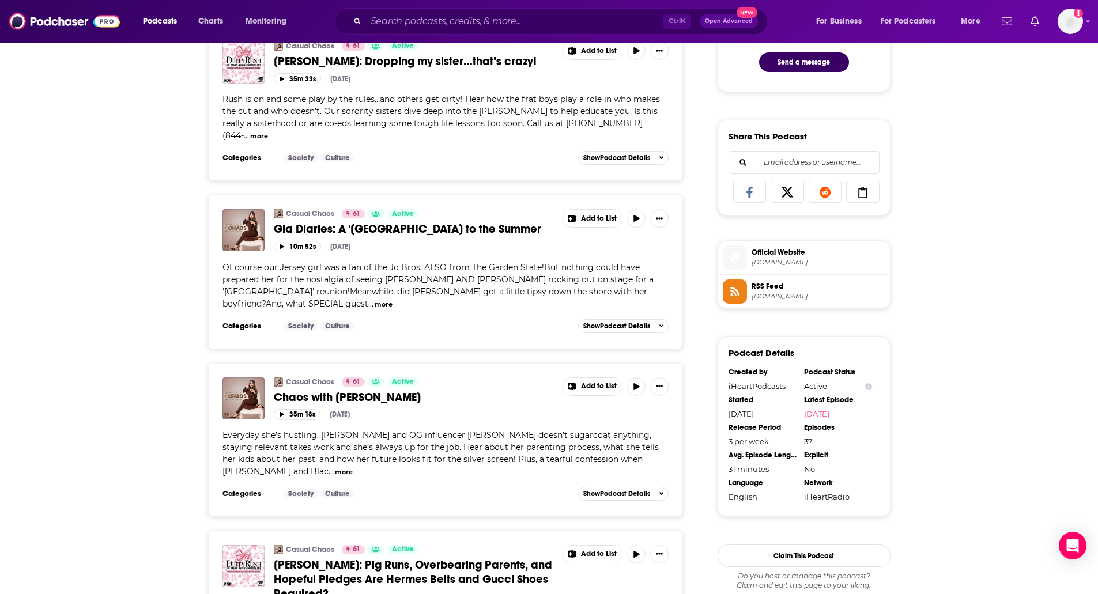
click at [375, 300] on button "more" at bounding box center [384, 305] width 18 height 10
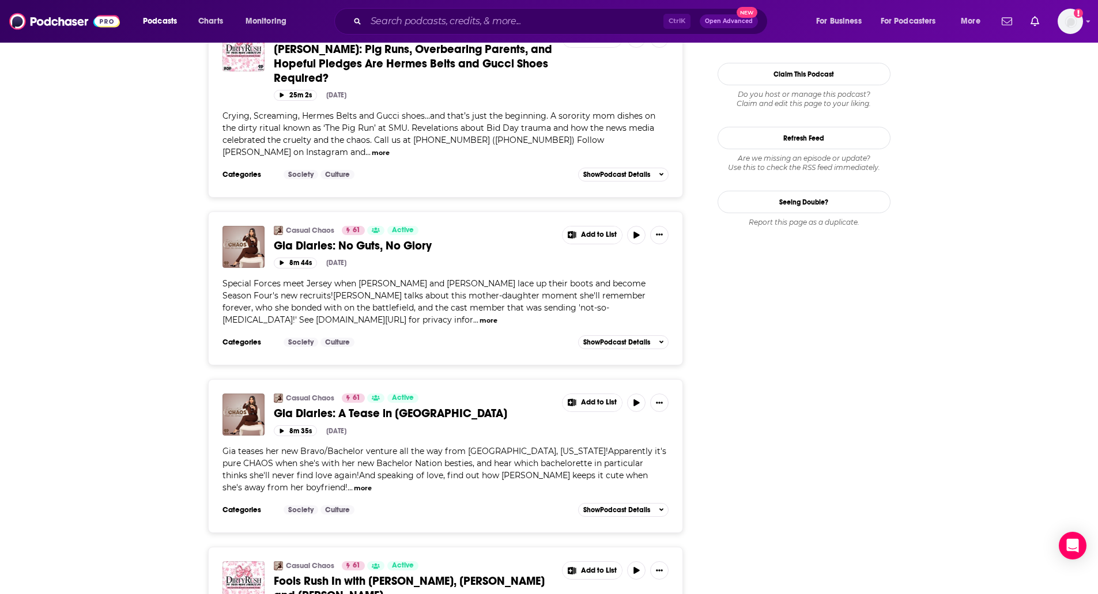
scroll to position [0, 0]
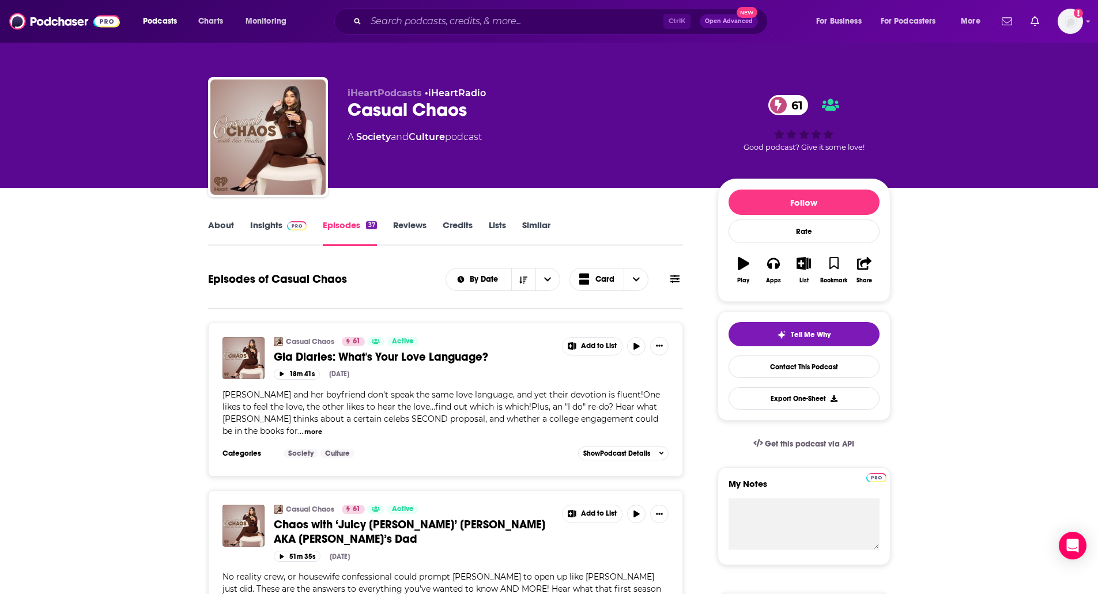
click at [216, 227] on link "About" at bounding box center [221, 233] width 26 height 27
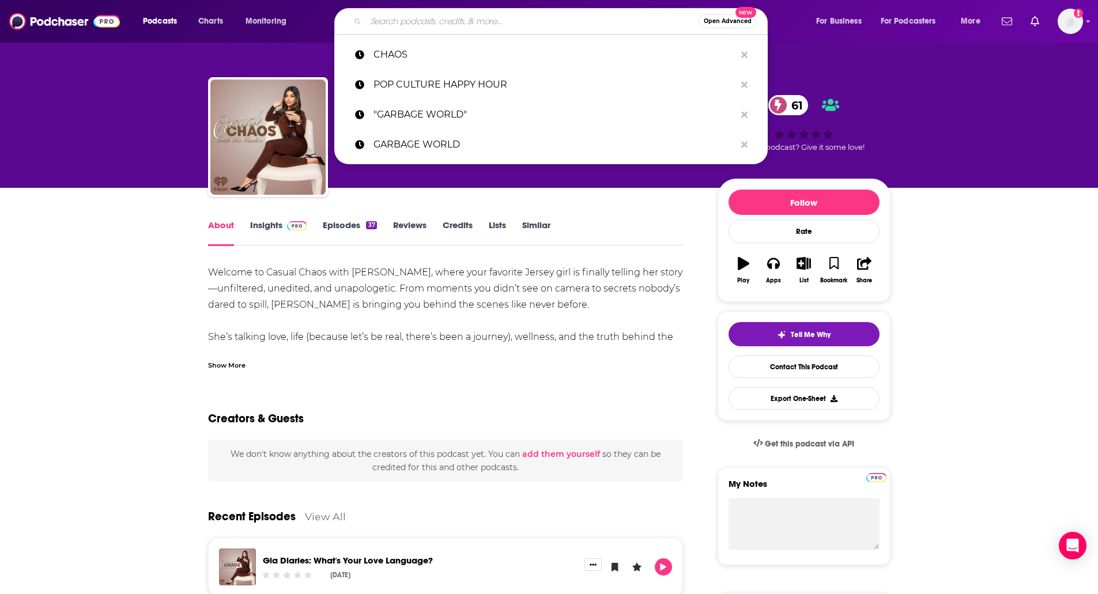
click at [407, 14] on input "Search podcasts, credits, & more..." at bounding box center [532, 21] width 333 height 18
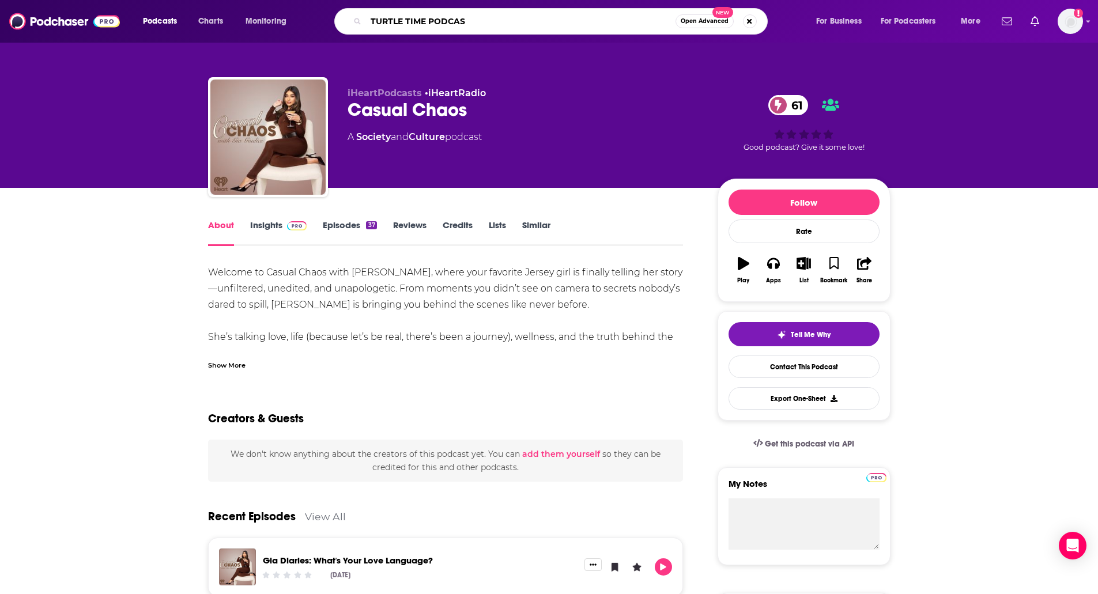
type input "TURTLE TIME PODCAST"
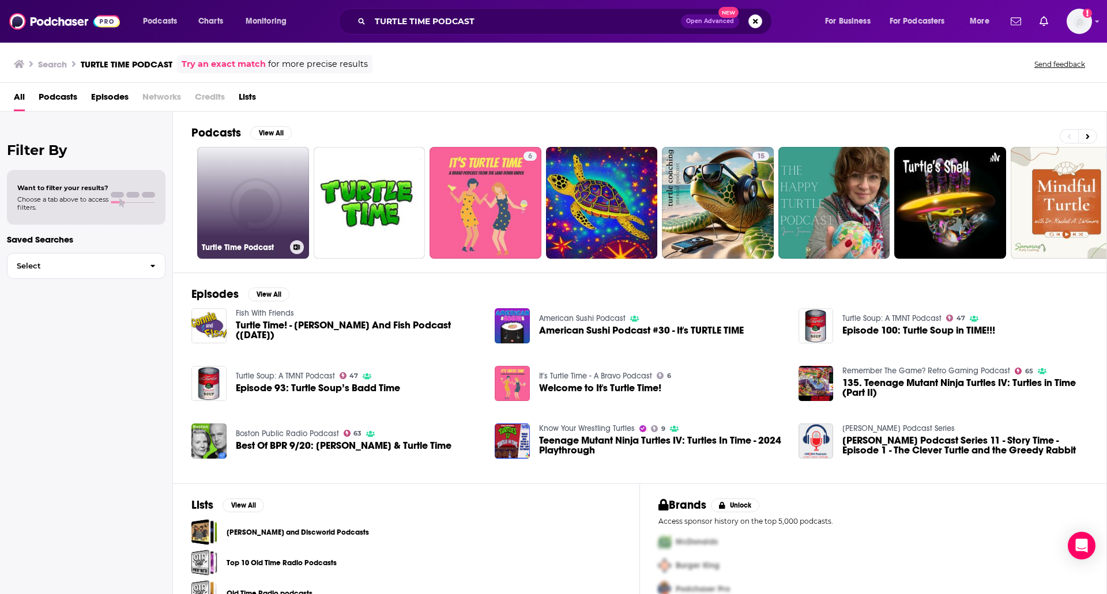
click at [261, 189] on link "Turtle Time Podcast" at bounding box center [253, 203] width 112 height 112
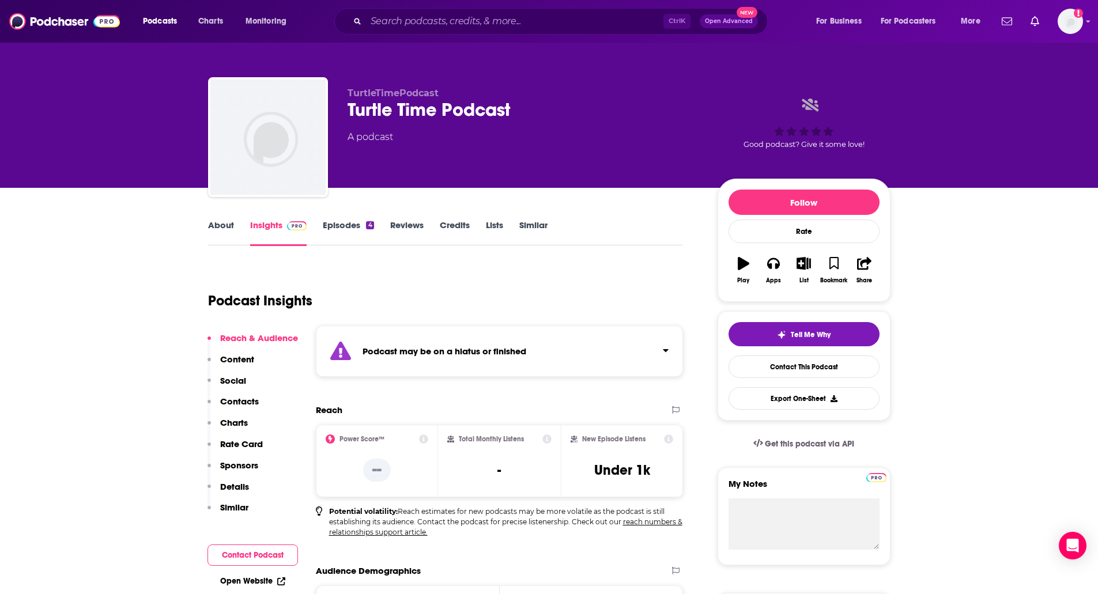
click at [323, 238] on link "Episodes 4" at bounding box center [348, 233] width 51 height 27
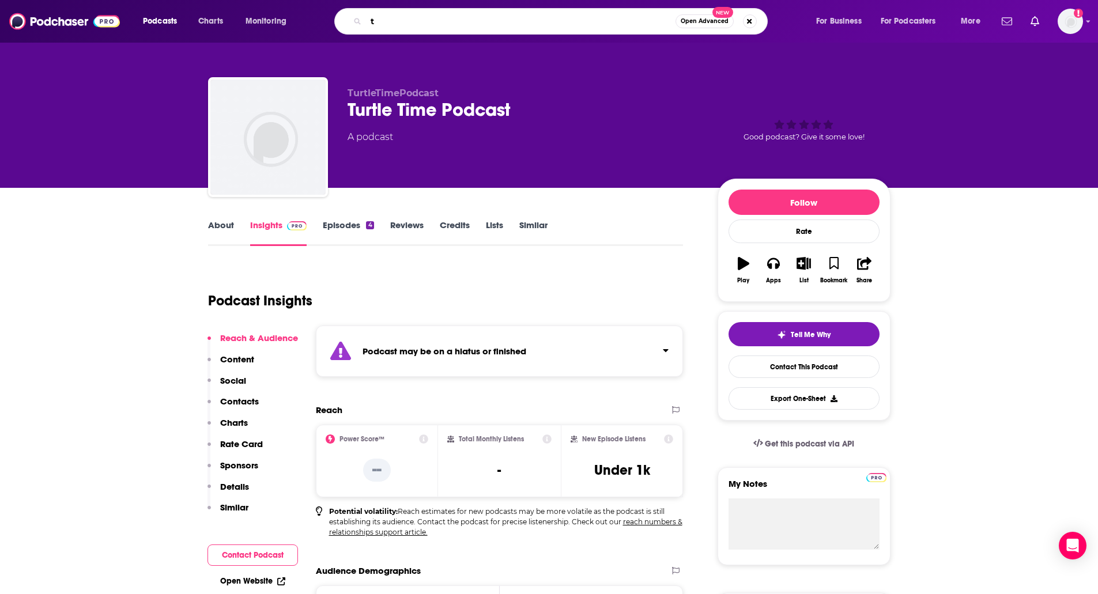
click at [422, 12] on input "t" at bounding box center [521, 21] width 310 height 18
type input "turtle time"
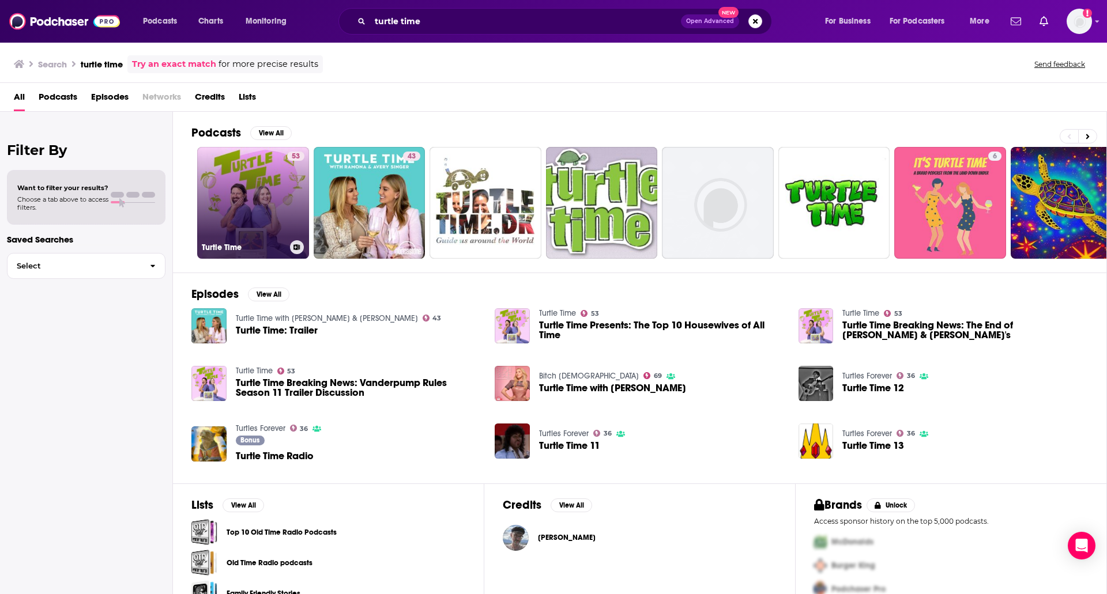
click at [243, 171] on link "53 Turtle Time" at bounding box center [253, 203] width 112 height 112
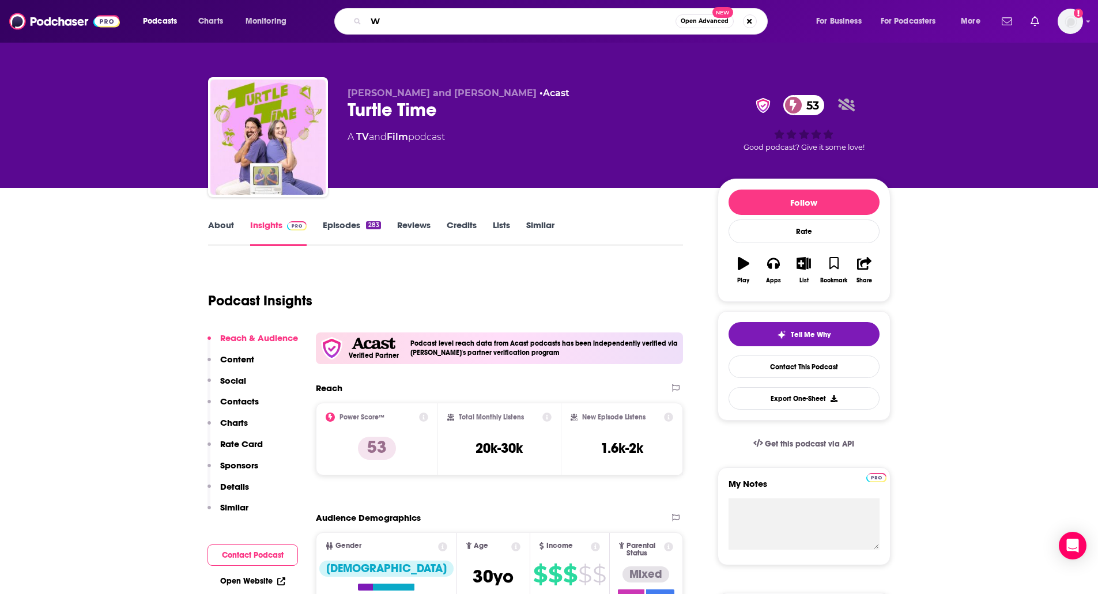
click at [423, 20] on input "W" at bounding box center [521, 21] width 310 height 18
type input "WITH GIB"
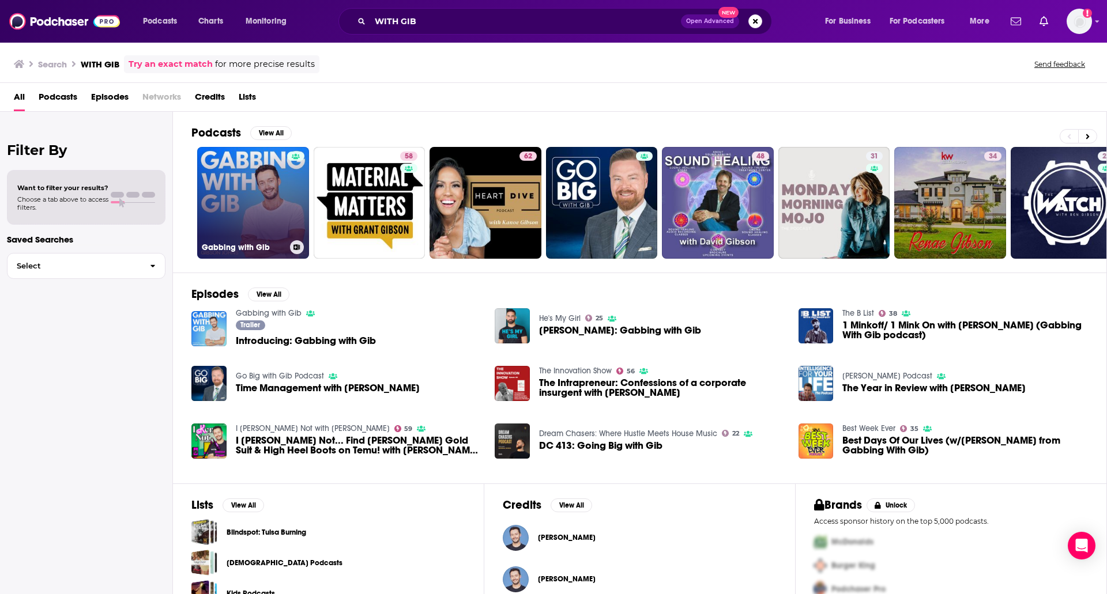
click at [240, 164] on link "Gabbing with Gib" at bounding box center [253, 203] width 112 height 112
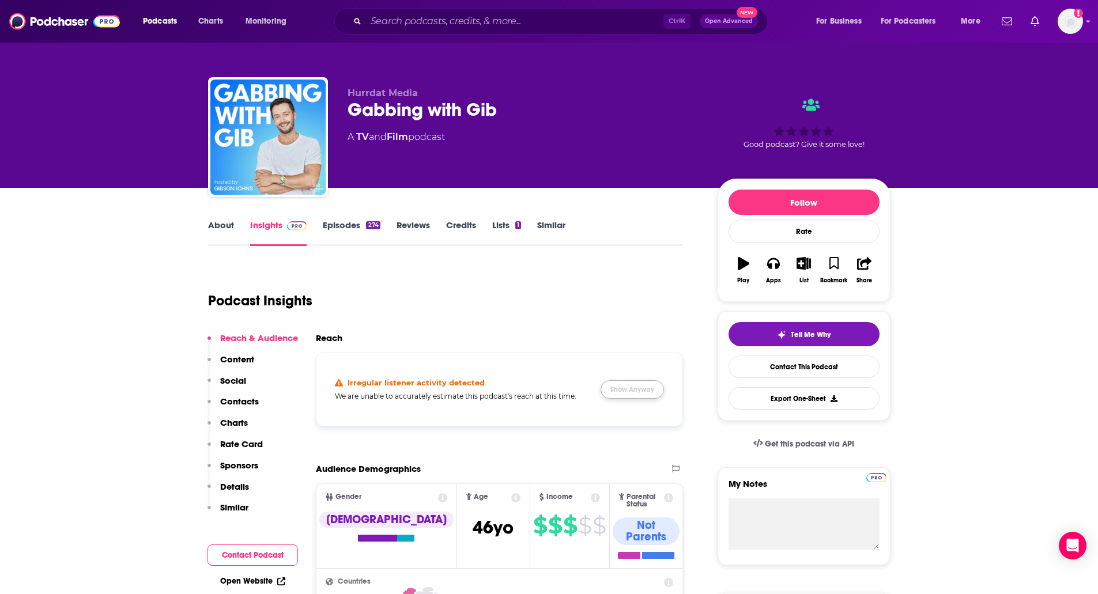
click at [647, 388] on button "Show Anyway" at bounding box center [632, 389] width 63 height 18
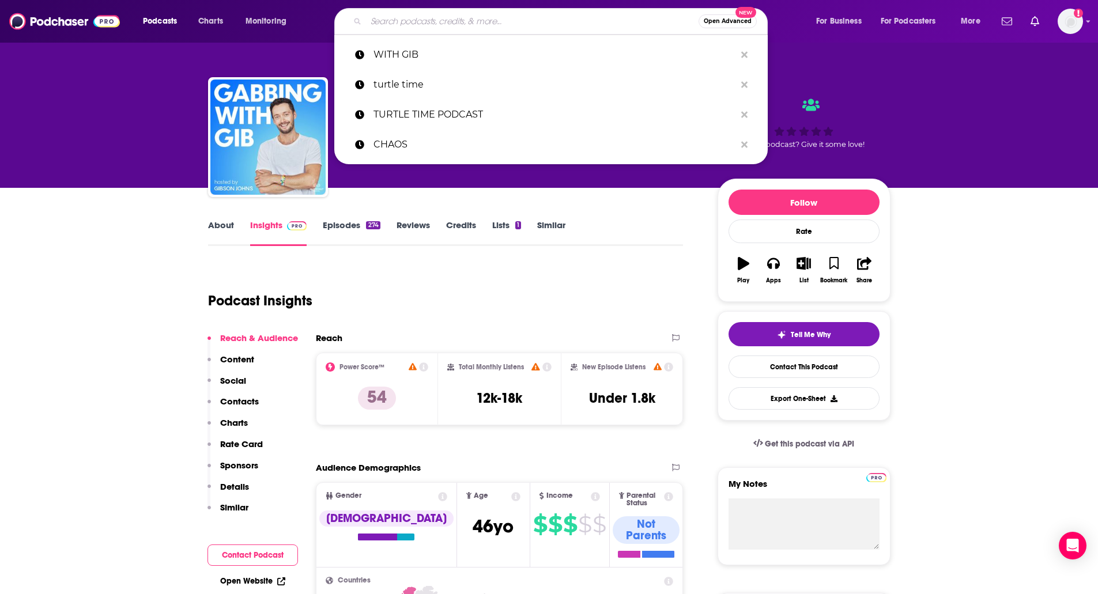
click at [493, 21] on input "Search podcasts, credits, & more..." at bounding box center [532, 21] width 333 height 18
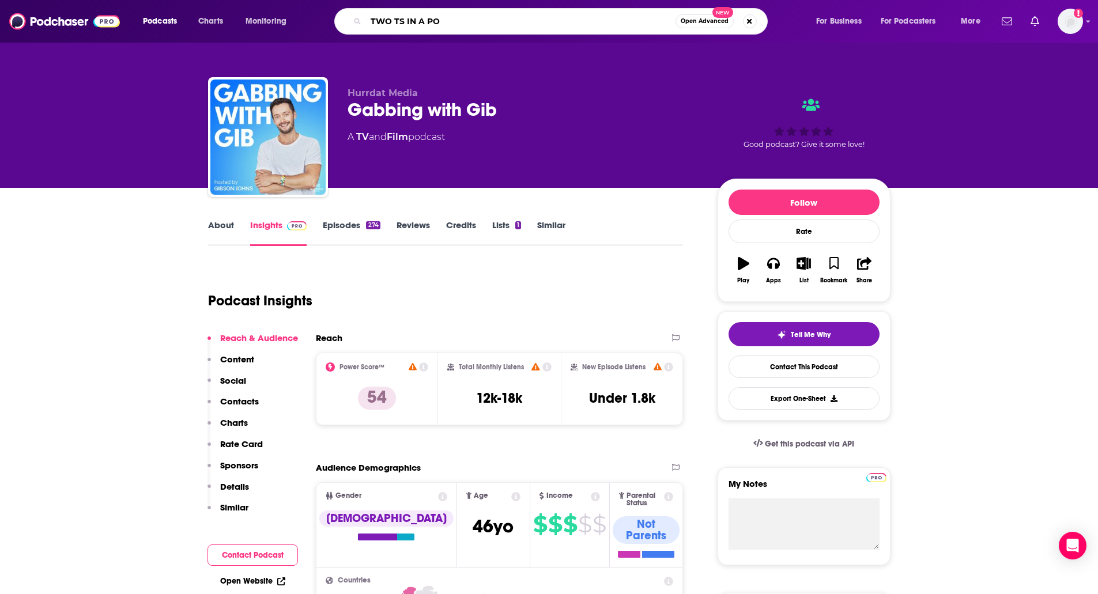
type input "TWO TS IN A POD"
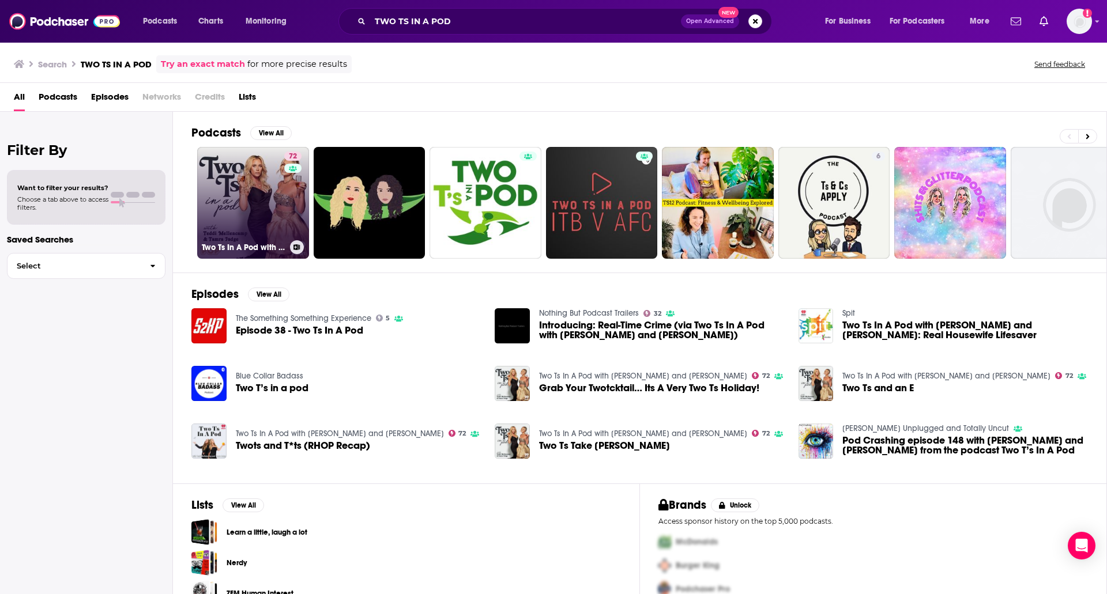
click at [199, 183] on link "72 Two Ts In A Pod with [PERSON_NAME] and [PERSON_NAME]" at bounding box center [253, 203] width 112 height 112
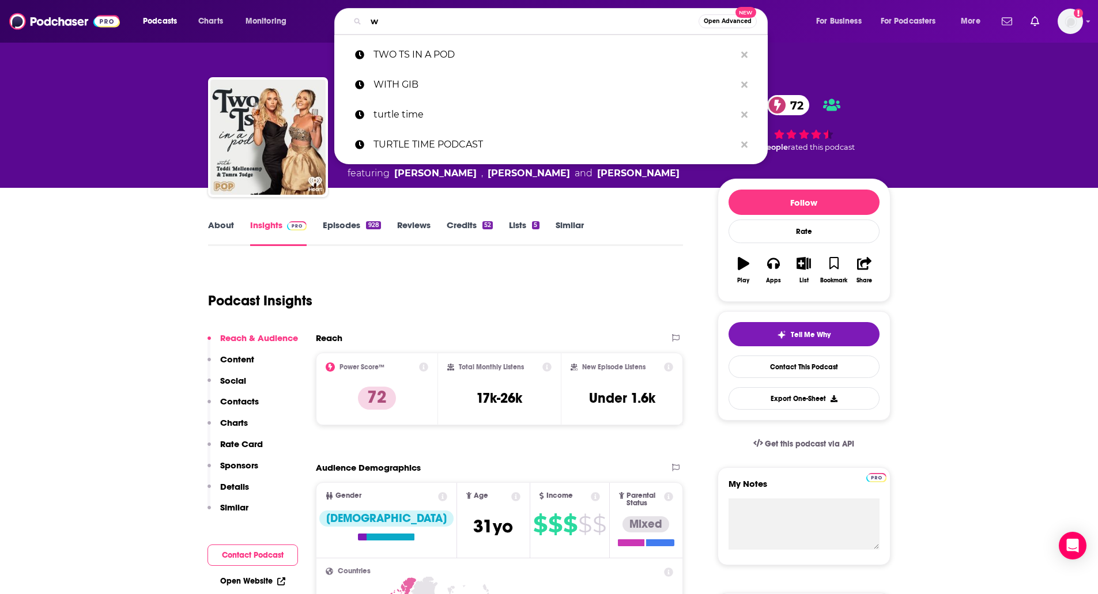
click at [436, 22] on input "w" at bounding box center [532, 21] width 333 height 18
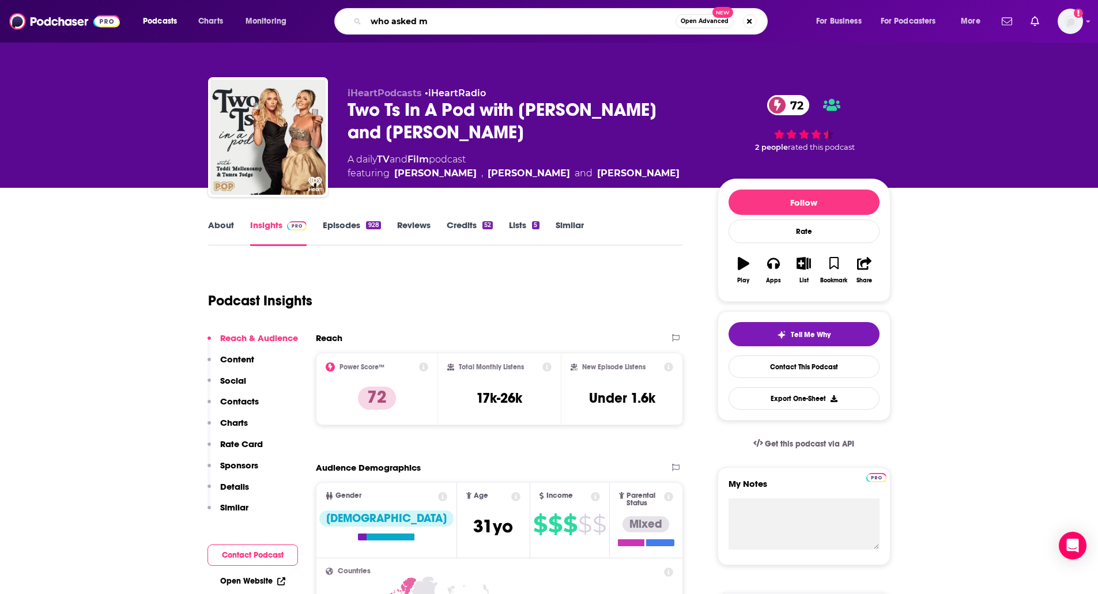
type input "who asked me"
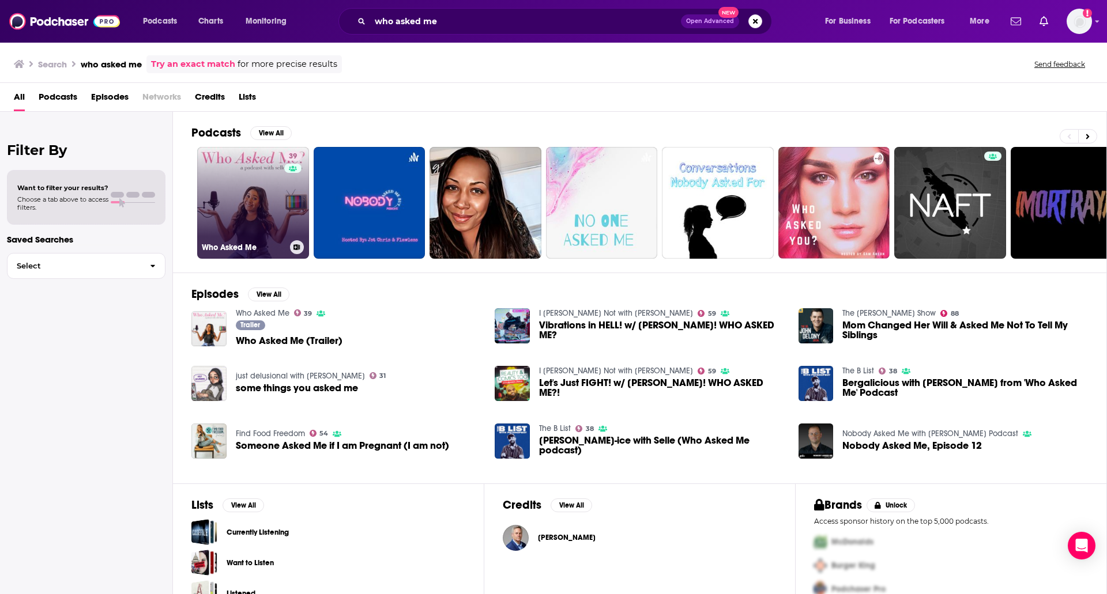
click at [247, 173] on link "39 Who Asked Me" at bounding box center [253, 203] width 112 height 112
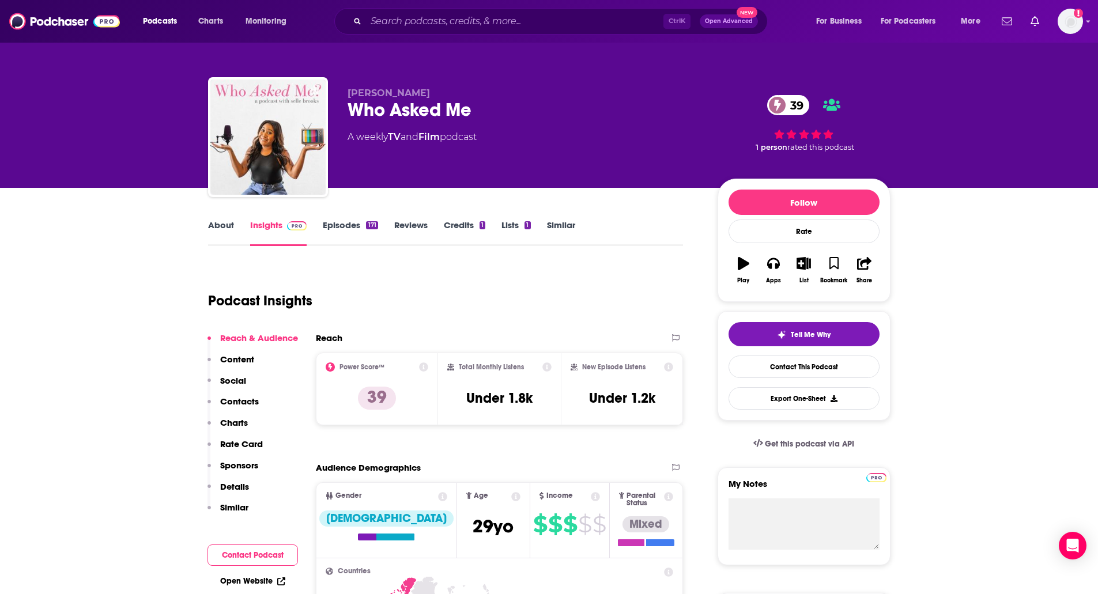
click at [336, 227] on link "Episodes 171" at bounding box center [350, 233] width 55 height 27
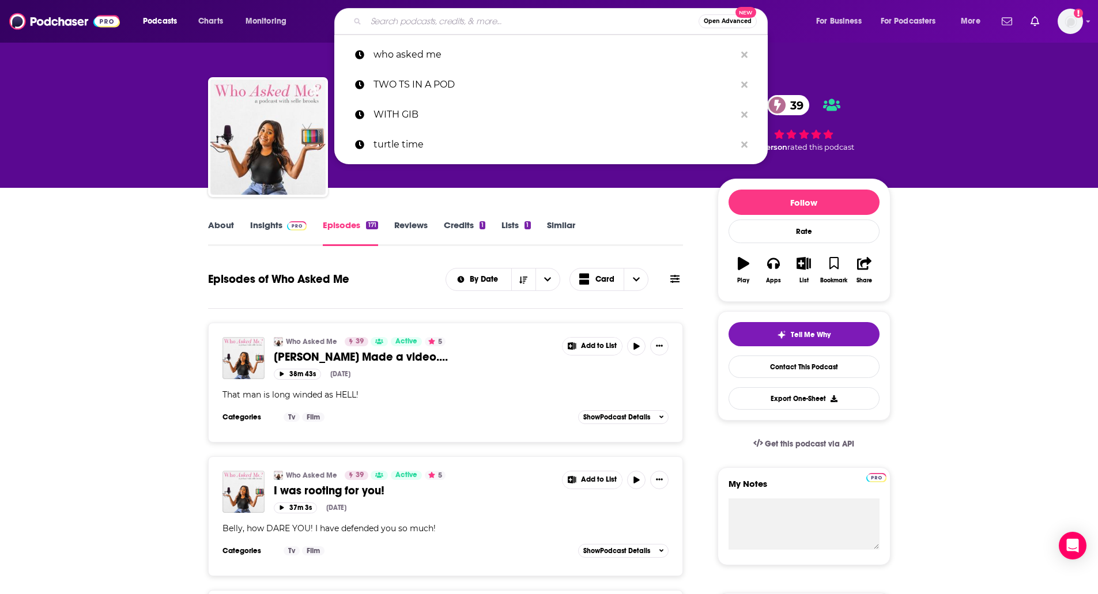
click at [395, 27] on input "Search podcasts, credits, & more..." at bounding box center [532, 21] width 333 height 18
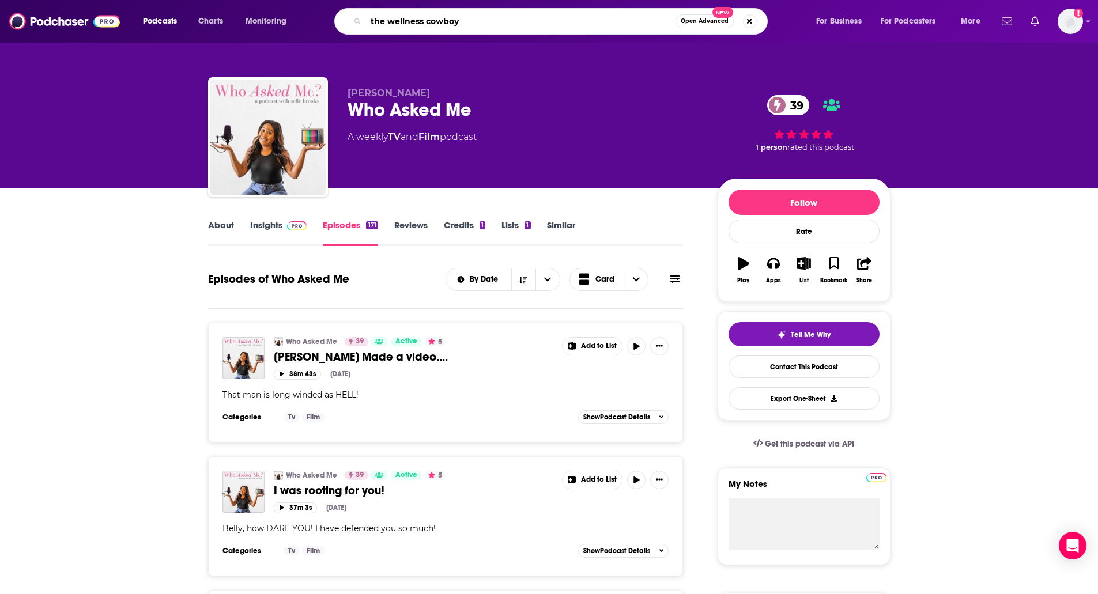
type input "the wellness cowboys"
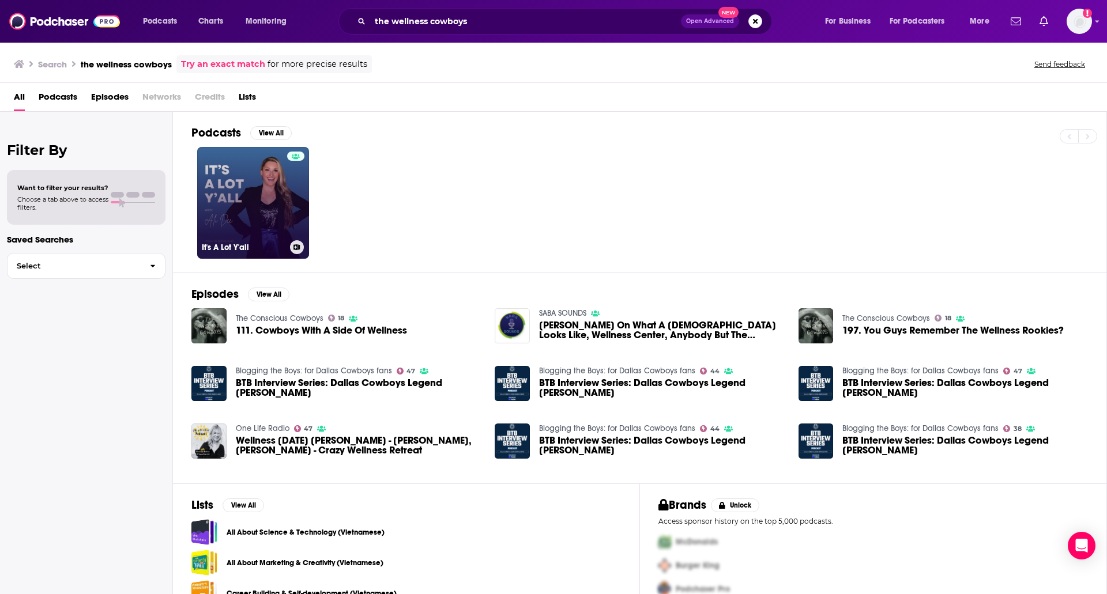
click at [255, 174] on link "It's A Lot Y'all" at bounding box center [253, 203] width 112 height 112
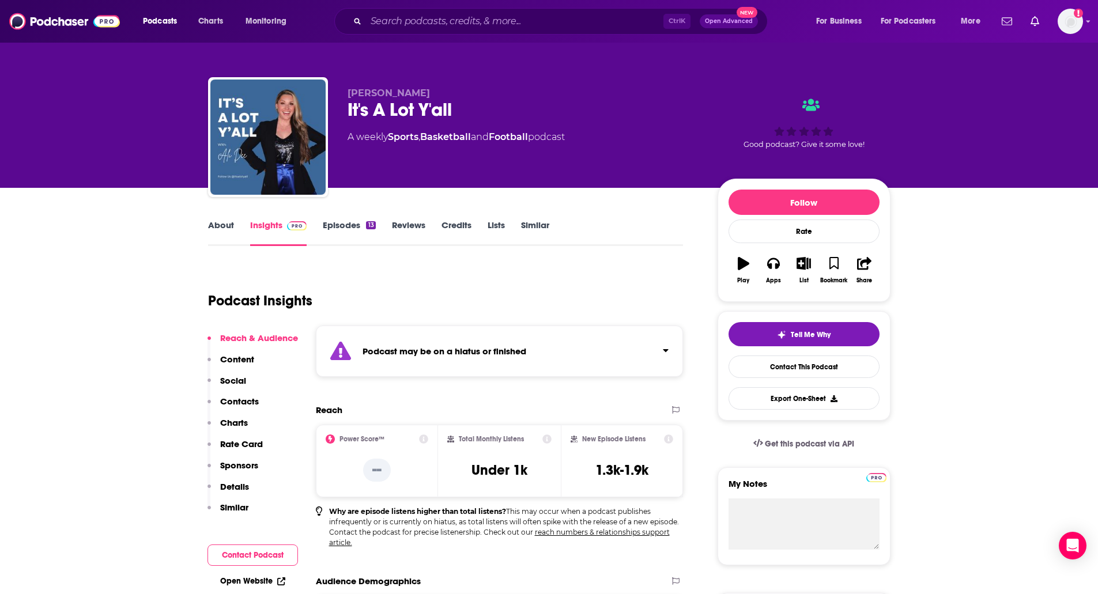
click at [220, 228] on link "About" at bounding box center [221, 233] width 26 height 27
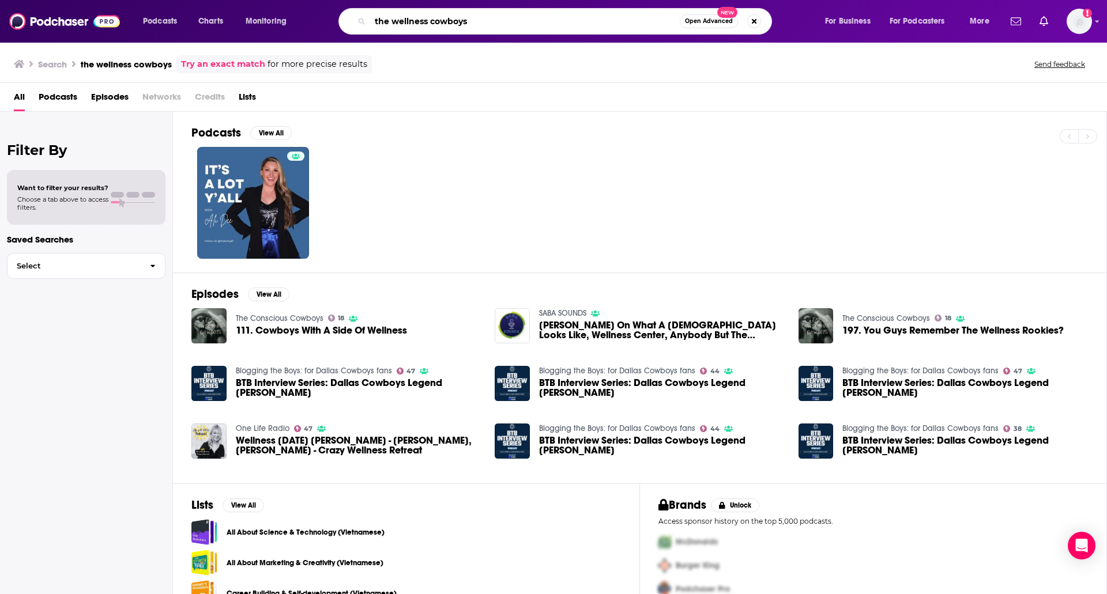
click at [499, 25] on input "the wellness cowboys" at bounding box center [525, 21] width 310 height 18
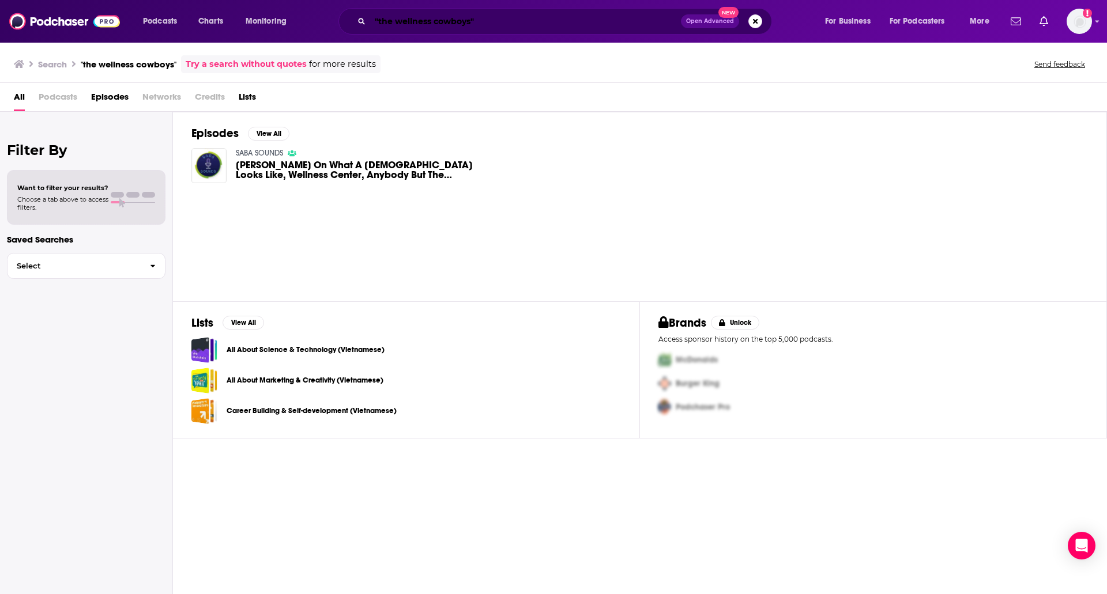
click at [499, 25] on input ""the wellness cowboys"" at bounding box center [525, 21] width 311 height 18
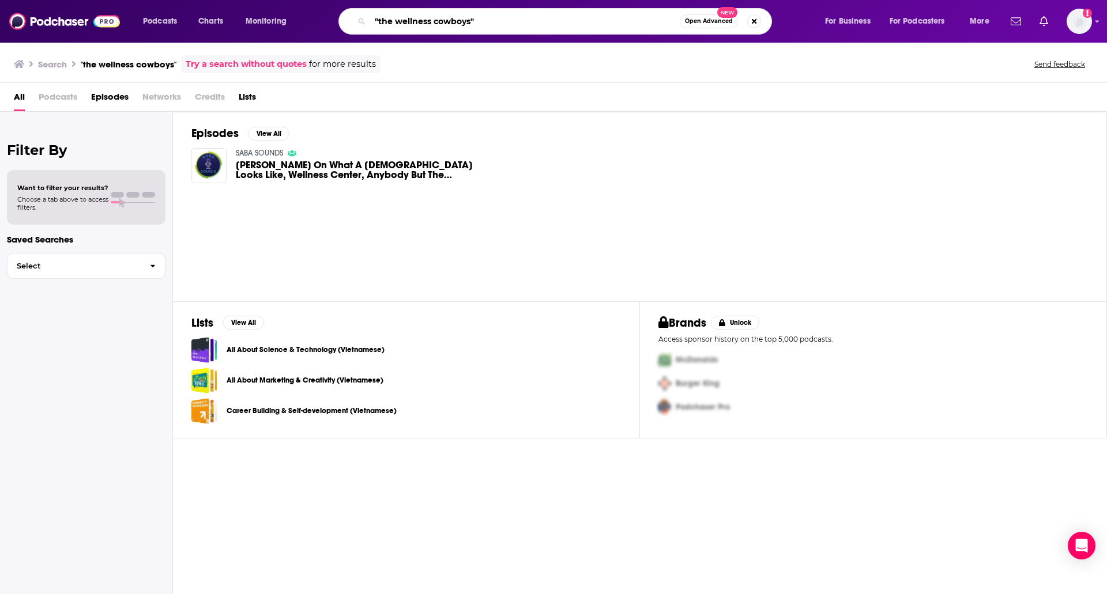
click at [499, 25] on input ""the wellness cowboys"" at bounding box center [525, 21] width 310 height 18
type input "sorry we're [PERSON_NAME]"
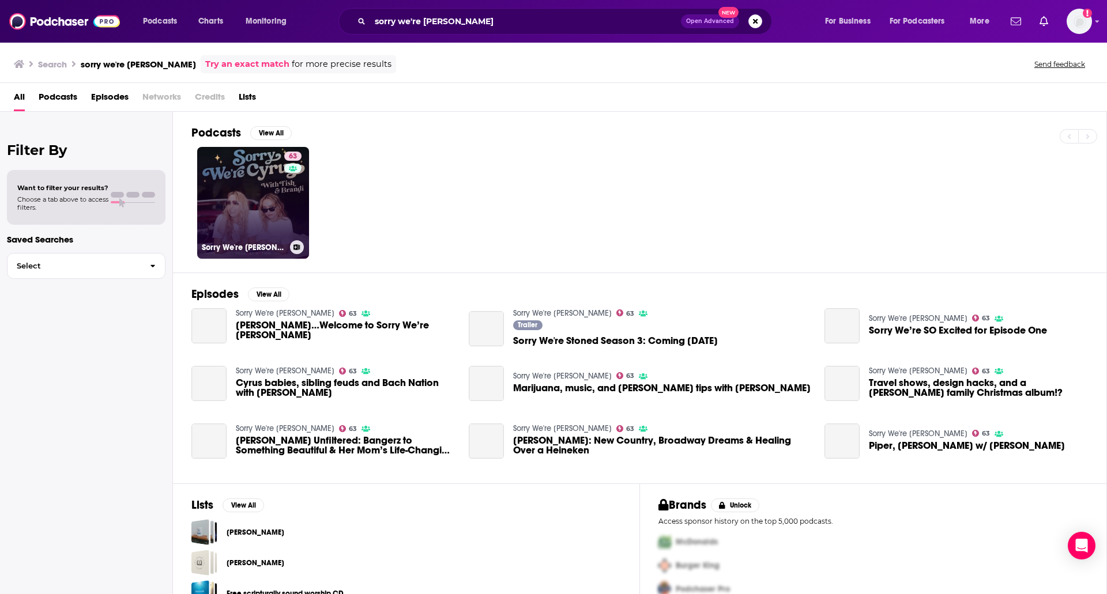
click at [246, 226] on link "63 Sorry We're [PERSON_NAME]" at bounding box center [253, 203] width 112 height 112
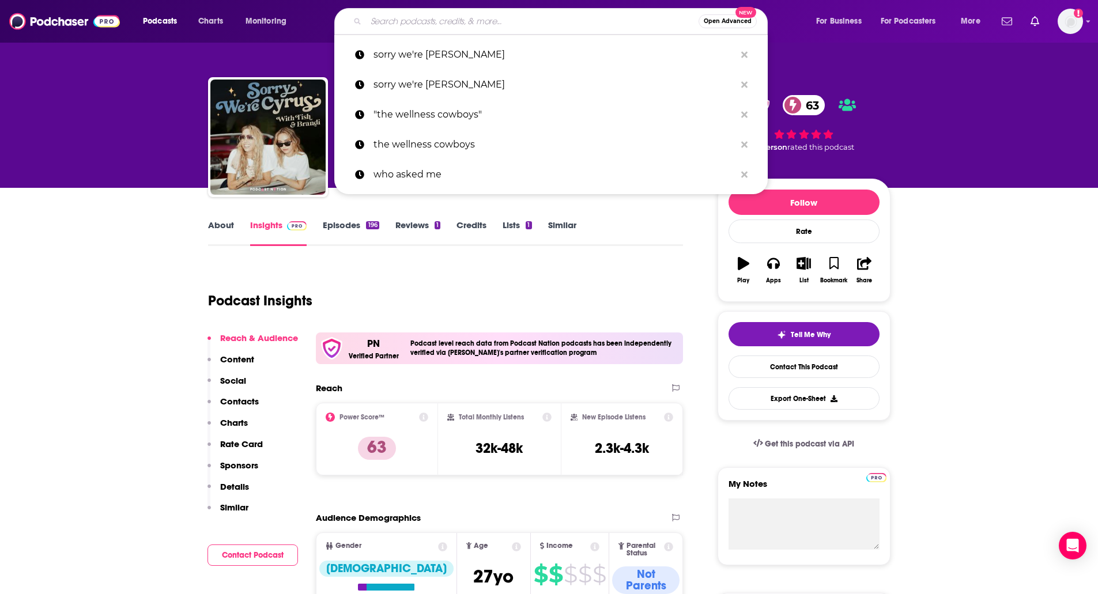
click at [433, 25] on input "Search podcasts, credits, & more..." at bounding box center [532, 21] width 333 height 18
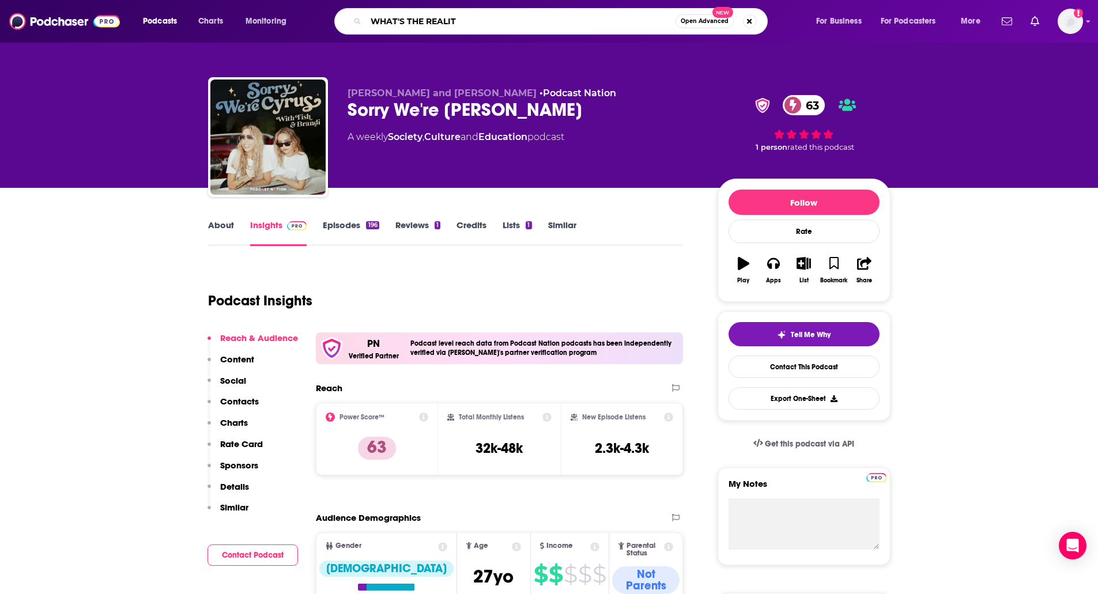
type input "WHAT'S THE REALITY"
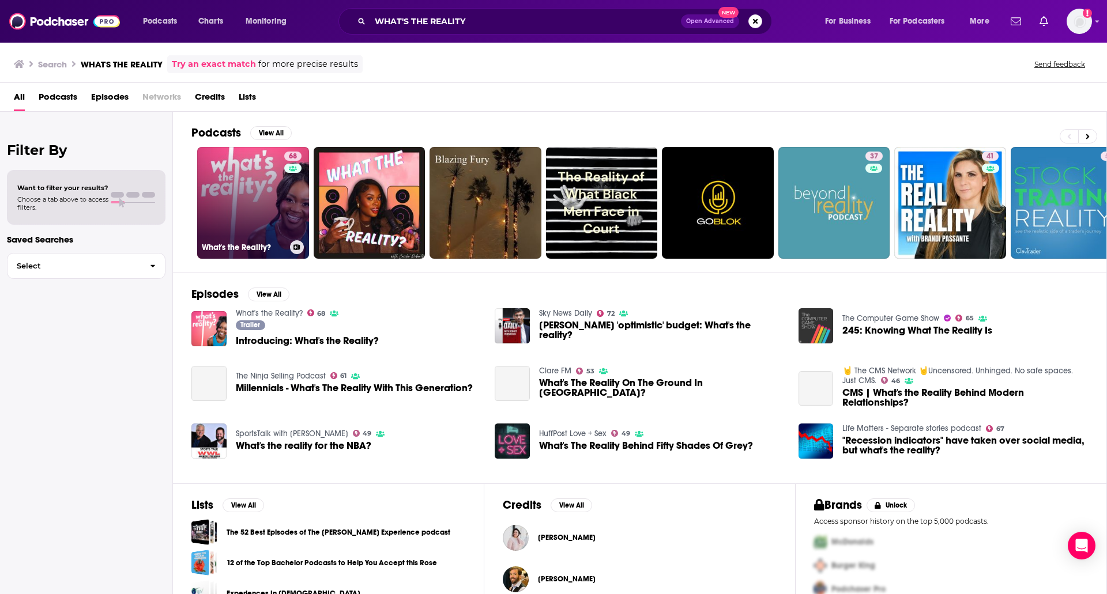
click at [227, 220] on link "68 What's the Reality?" at bounding box center [253, 203] width 112 height 112
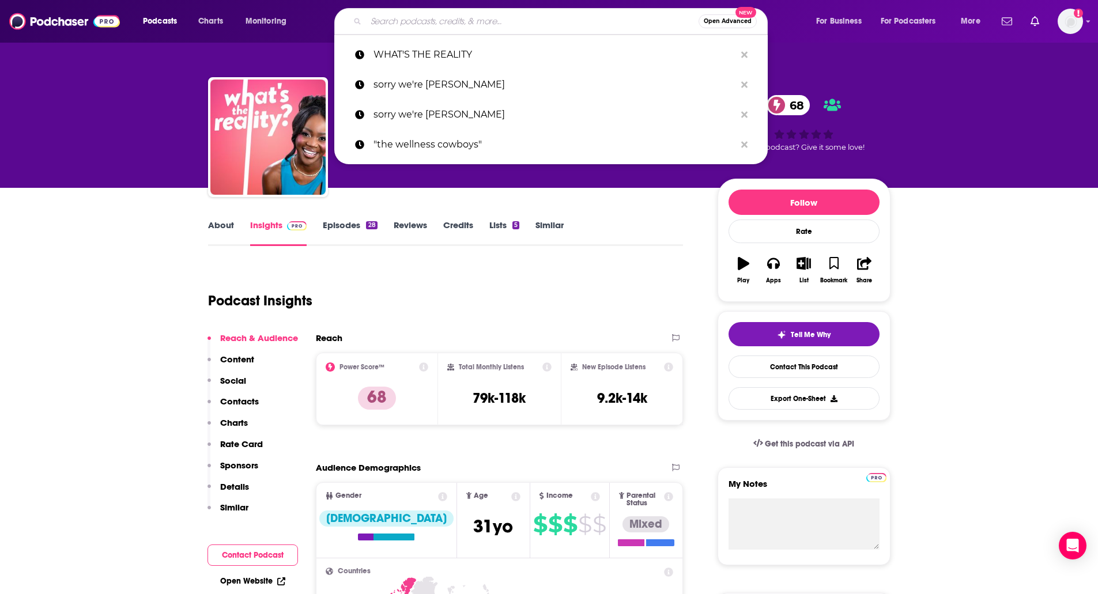
click at [466, 25] on input "Search podcasts, credits, & more..." at bounding box center [532, 21] width 333 height 18
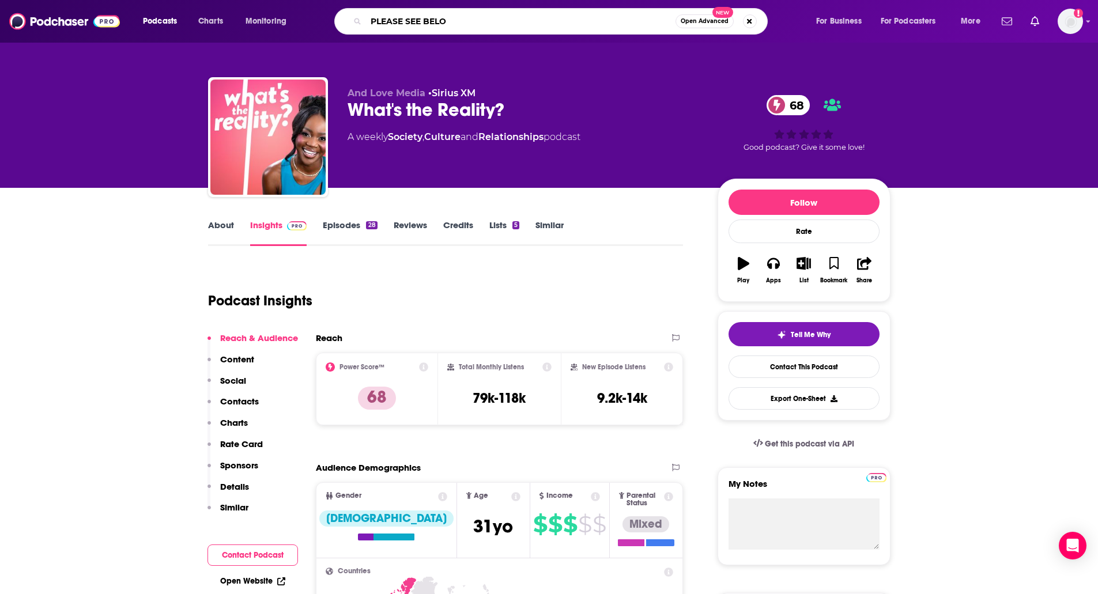
type input "PLEASE SEE BELOW"
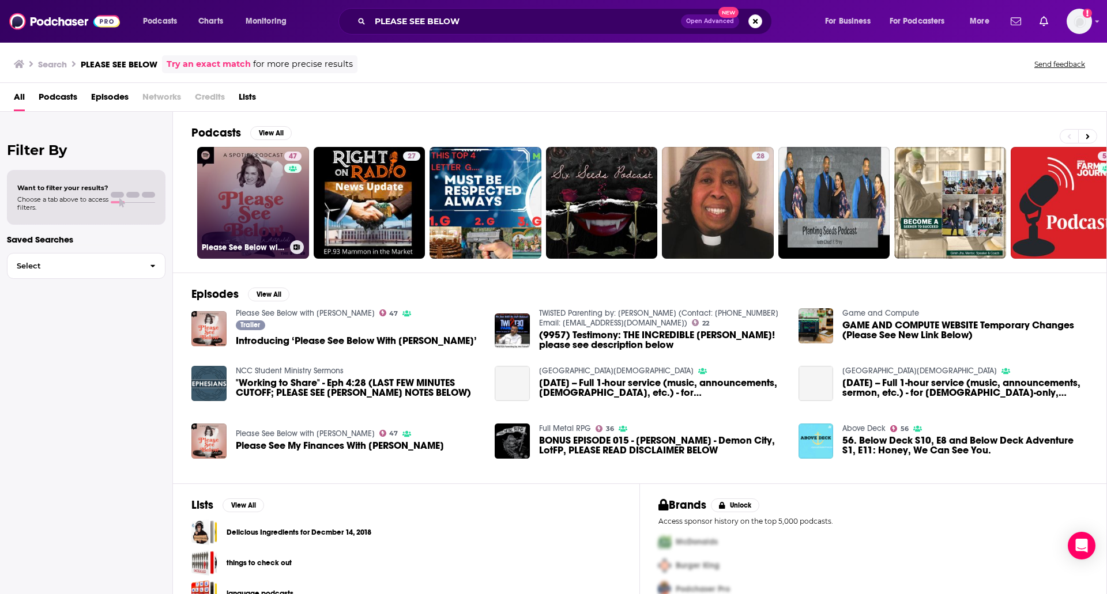
click at [243, 217] on link "47 Please See Below with [PERSON_NAME]" at bounding box center [253, 203] width 112 height 112
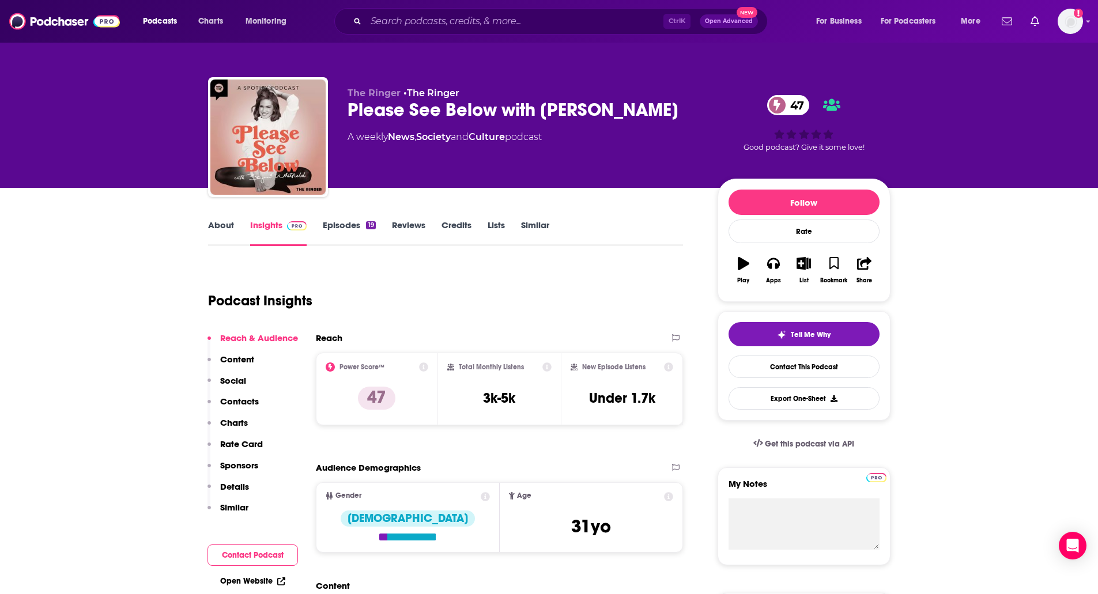
click at [345, 238] on link "Episodes 19" at bounding box center [349, 233] width 52 height 27
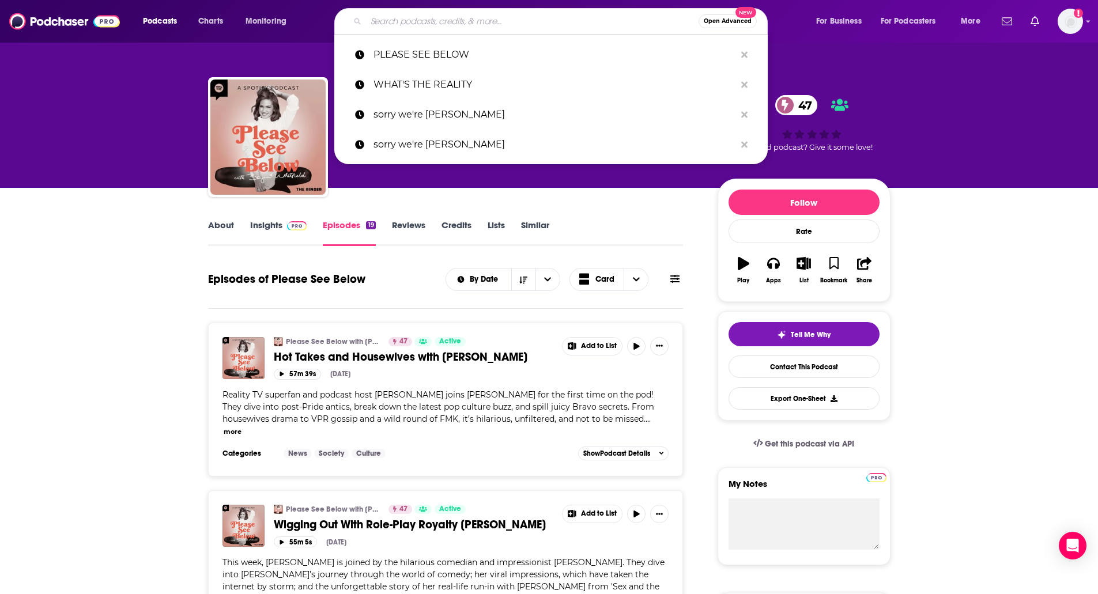
click at [420, 23] on input "Search podcasts, credits, & more..." at bounding box center [532, 21] width 333 height 18
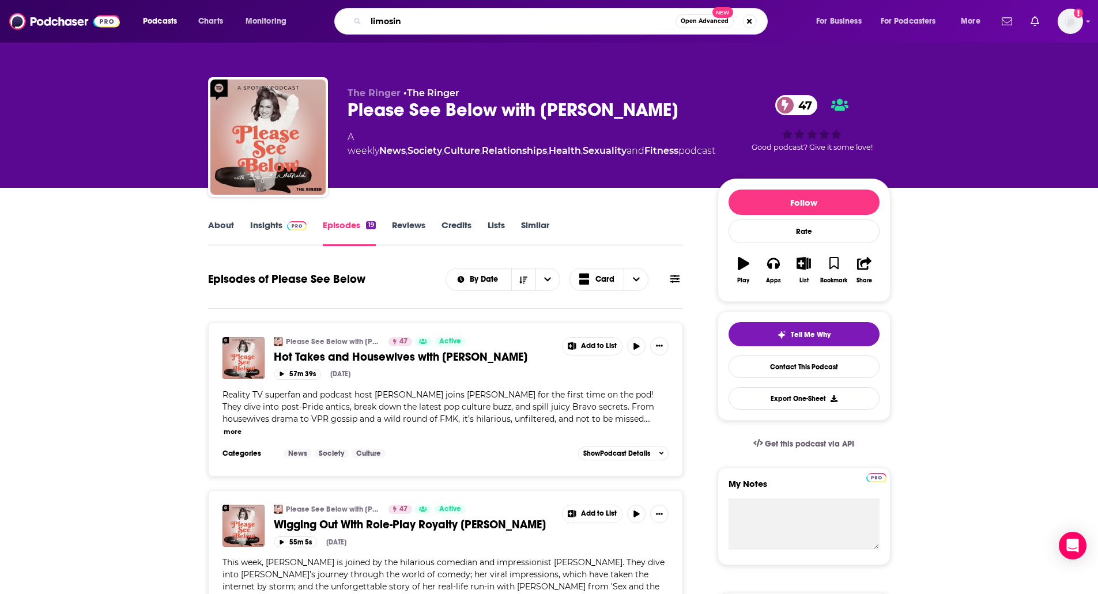
type input "limosine"
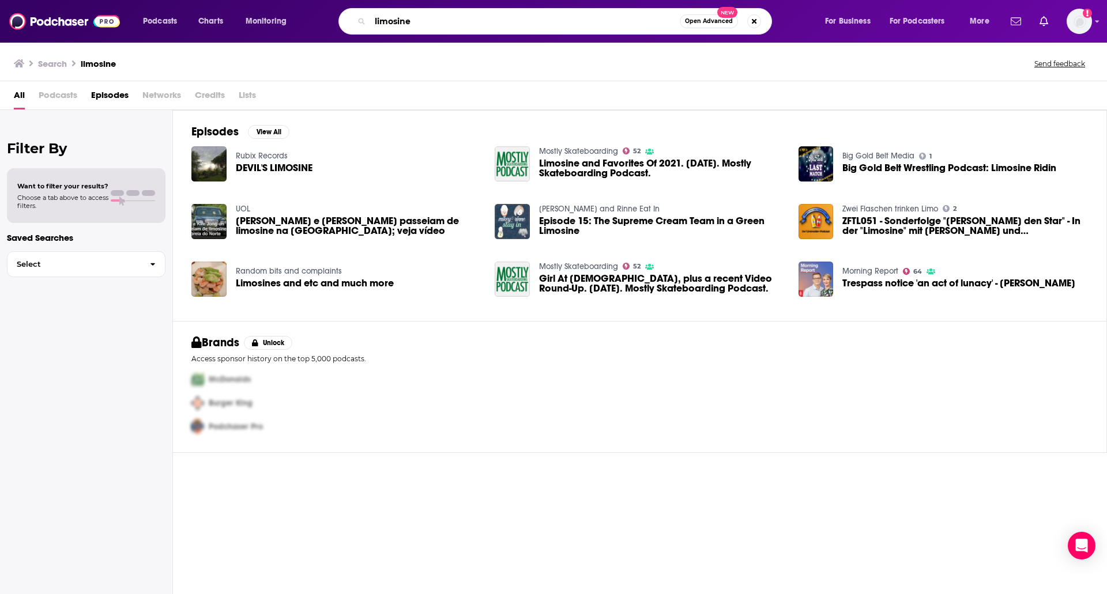
click at [391, 13] on input "limosine" at bounding box center [525, 21] width 310 height 18
type input "limousine"
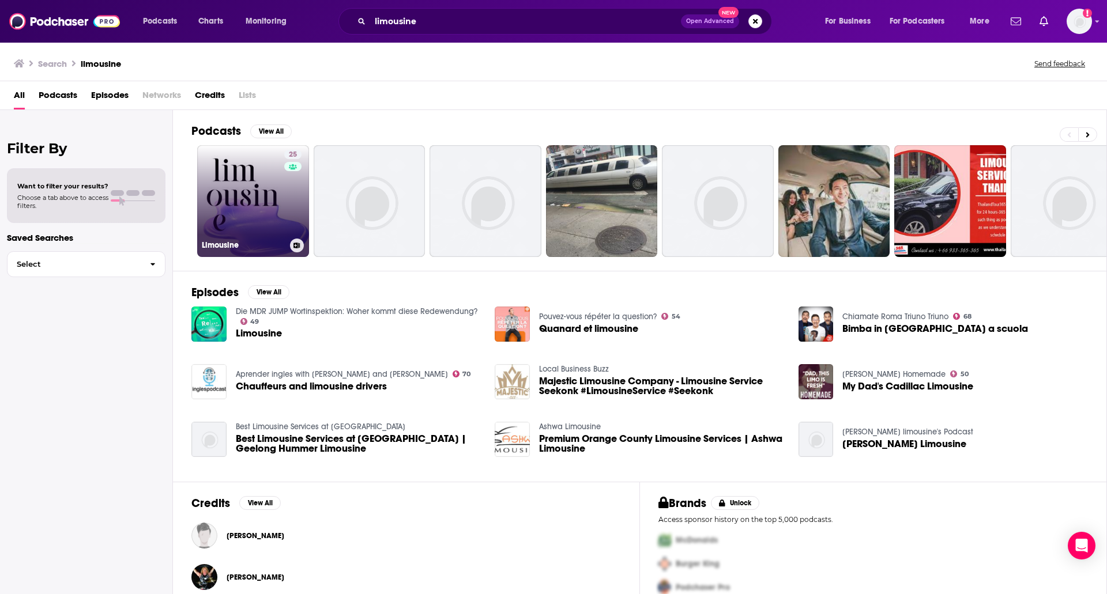
click at [258, 159] on link "25 Limousine" at bounding box center [253, 201] width 112 height 112
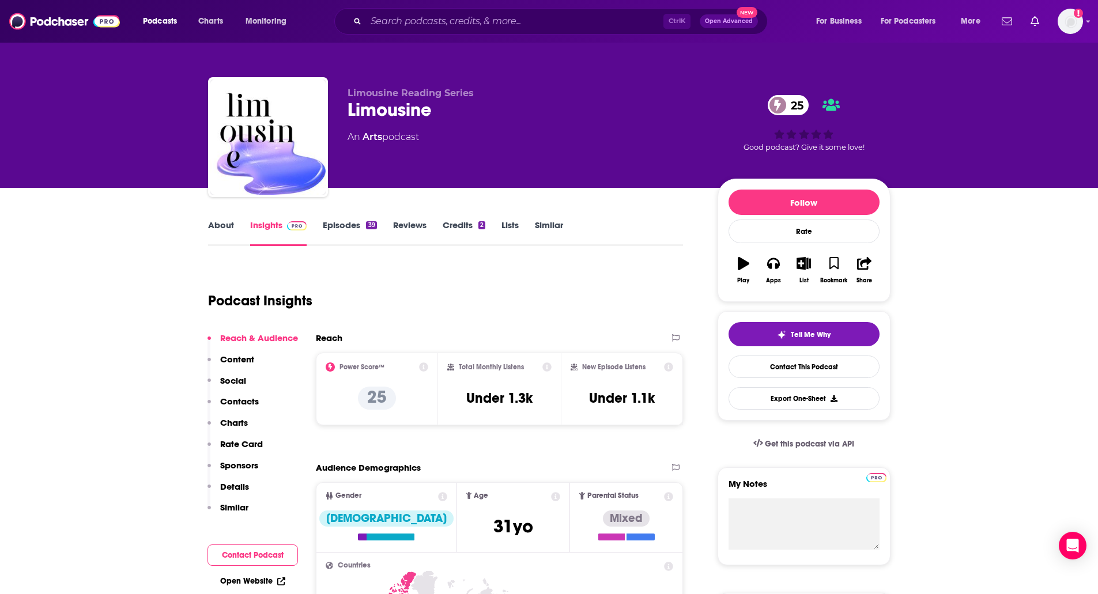
click at [216, 235] on link "About" at bounding box center [221, 233] width 26 height 27
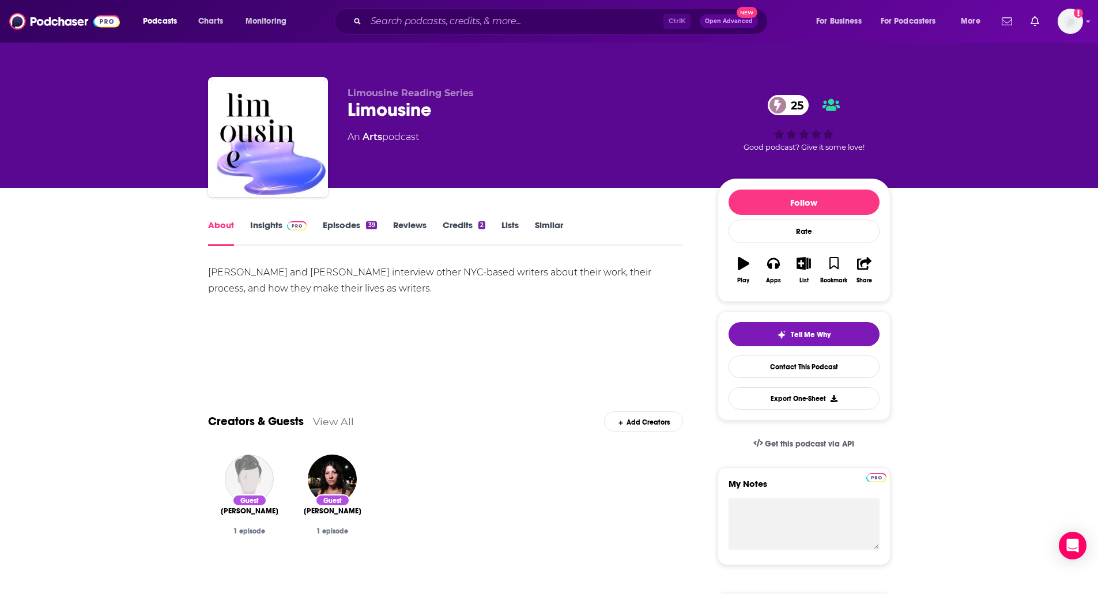
click at [278, 230] on link "Insights" at bounding box center [278, 233] width 57 height 27
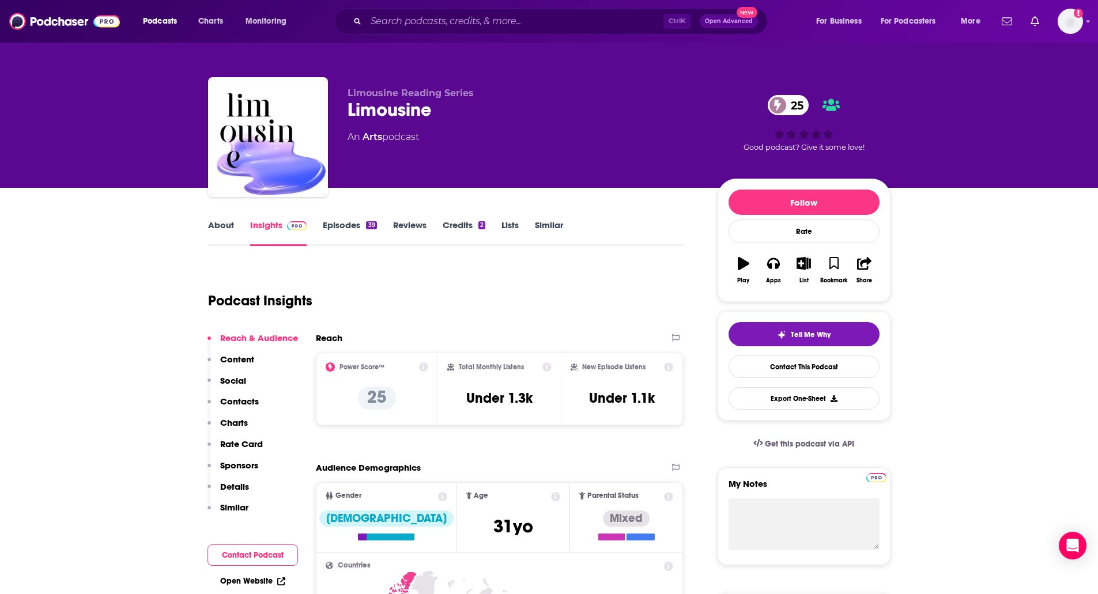
click at [326, 228] on link "Episodes 39" at bounding box center [350, 233] width 54 height 27
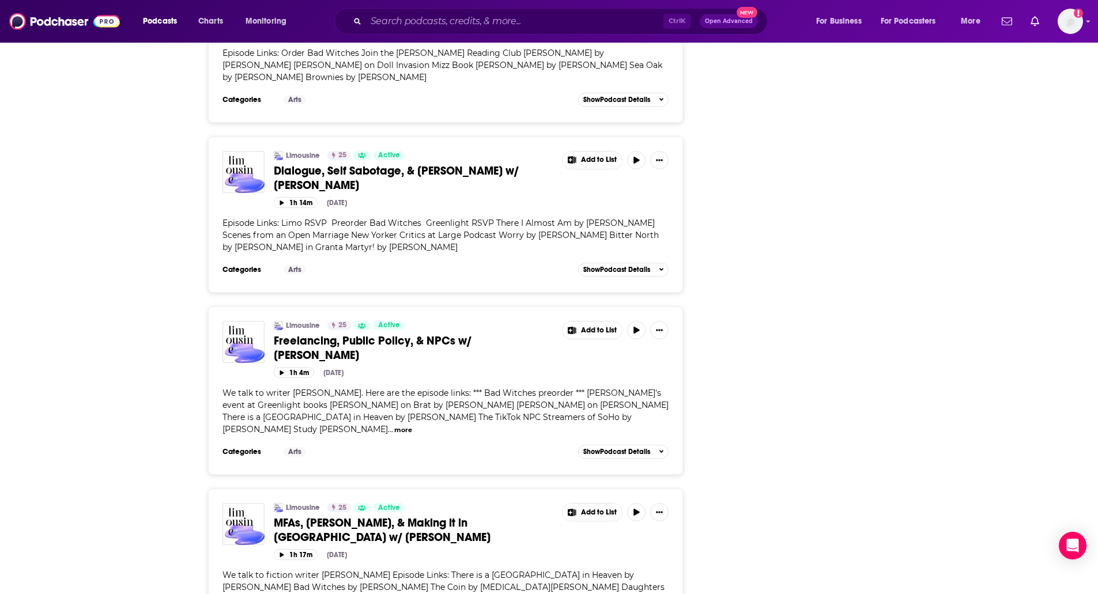
scroll to position [3933, 0]
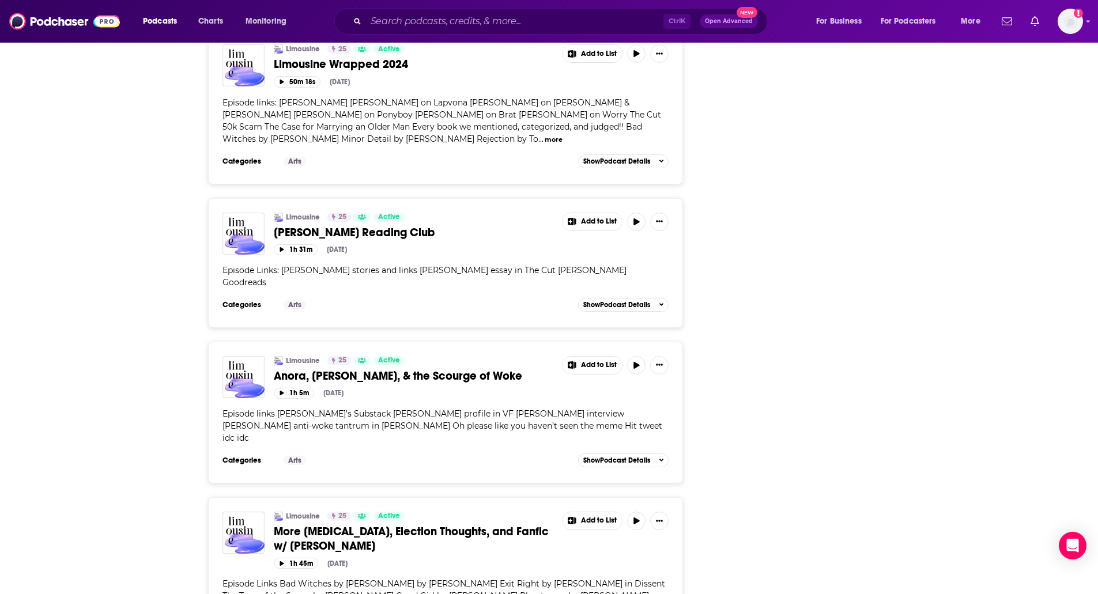
scroll to position [0, 0]
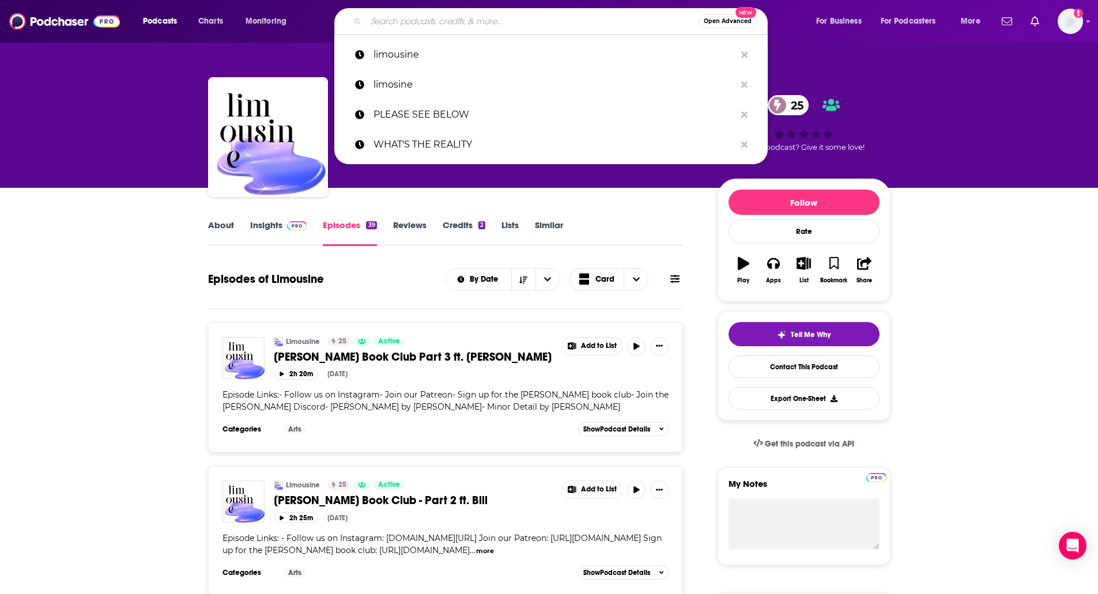
click at [409, 15] on input "Search podcasts, credits, & more..." at bounding box center [532, 21] width 333 height 18
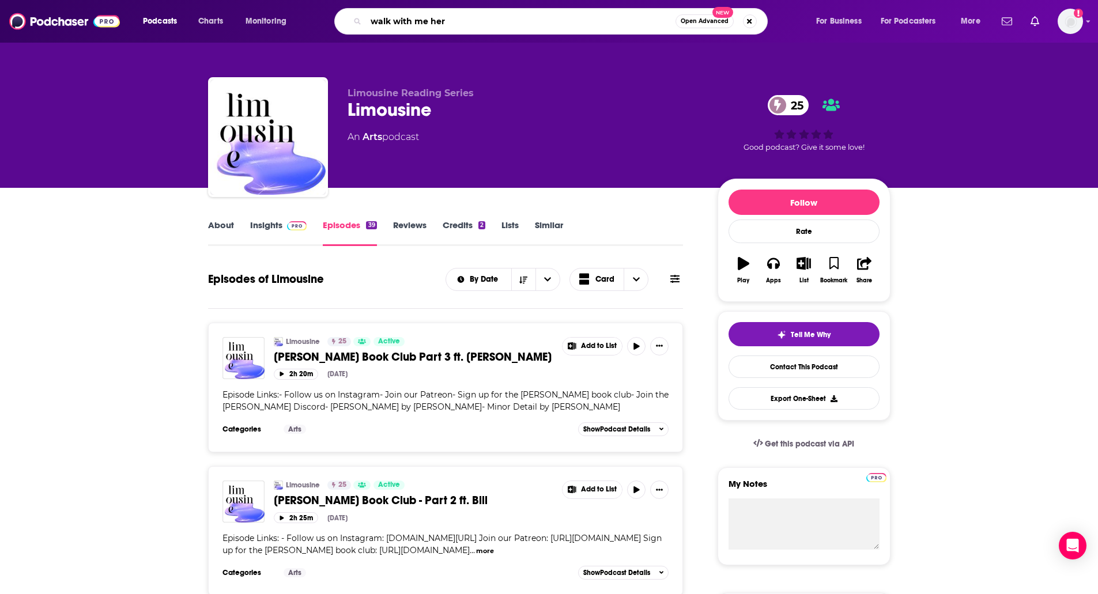
type input "walk with me here"
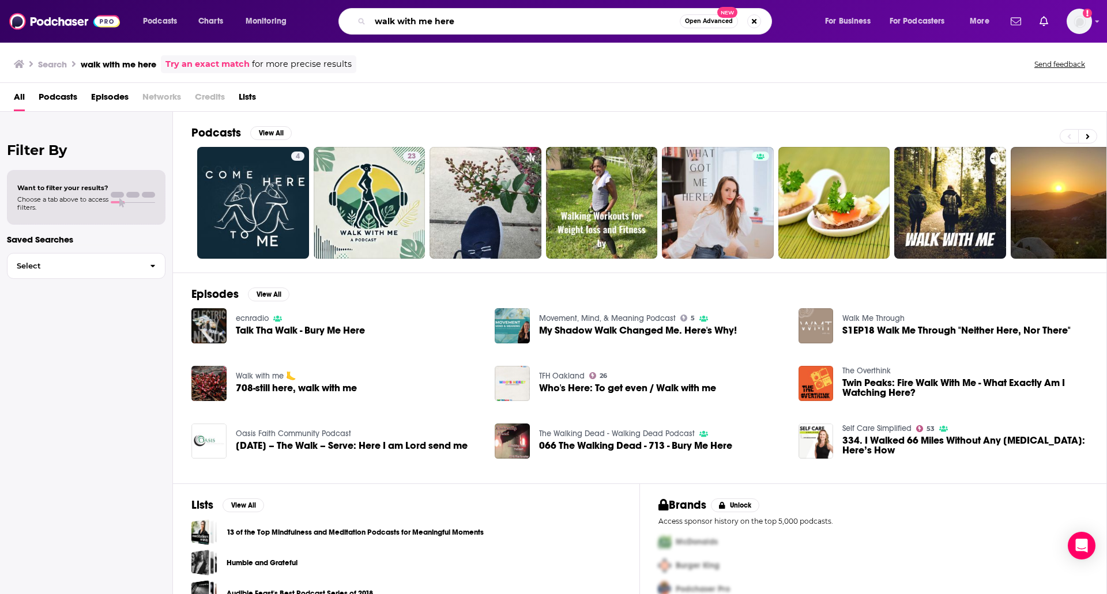
click at [500, 22] on input "walk with me here" at bounding box center [525, 21] width 310 height 18
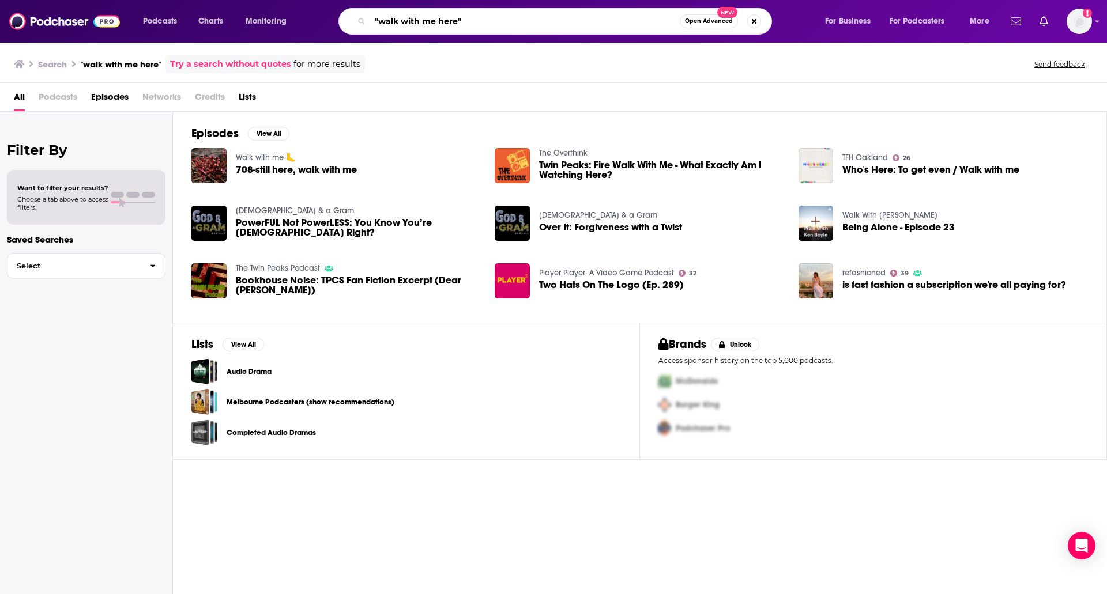
click at [500, 22] on input ""walk with me here"" at bounding box center [525, 21] width 310 height 18
type input "[PERSON_NAME]"
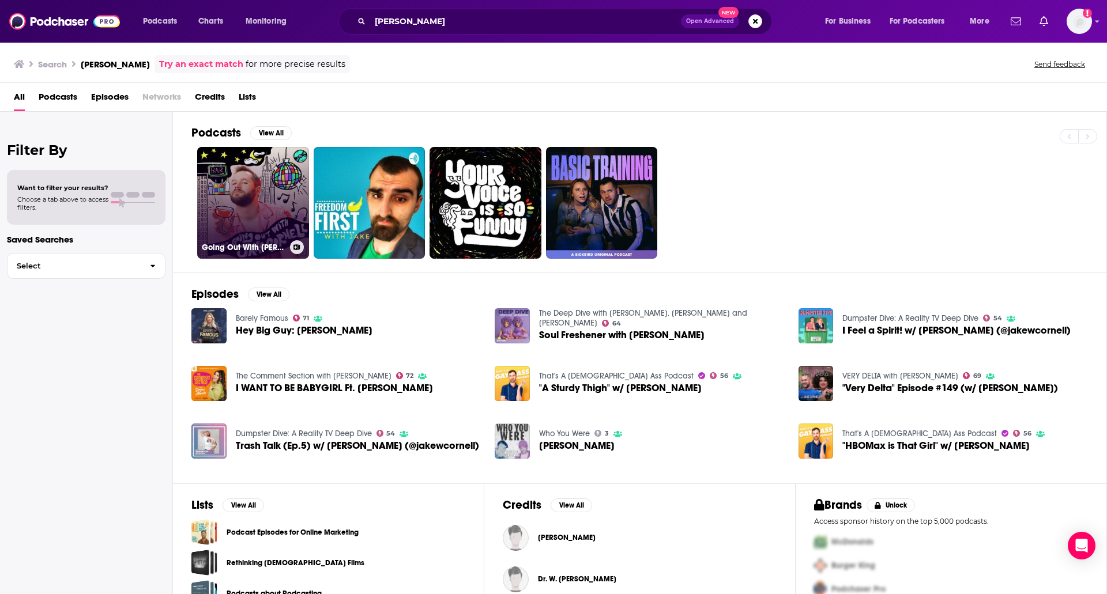
click at [231, 195] on link "Going Out With [PERSON_NAME]" at bounding box center [253, 203] width 112 height 112
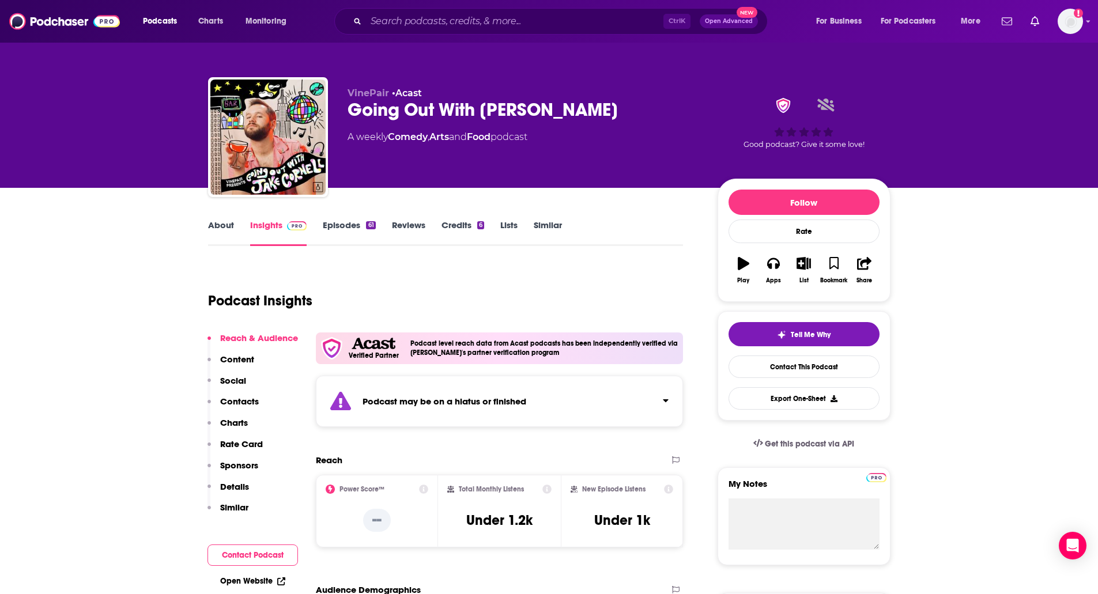
click at [342, 228] on link "Episodes 61" at bounding box center [349, 233] width 52 height 27
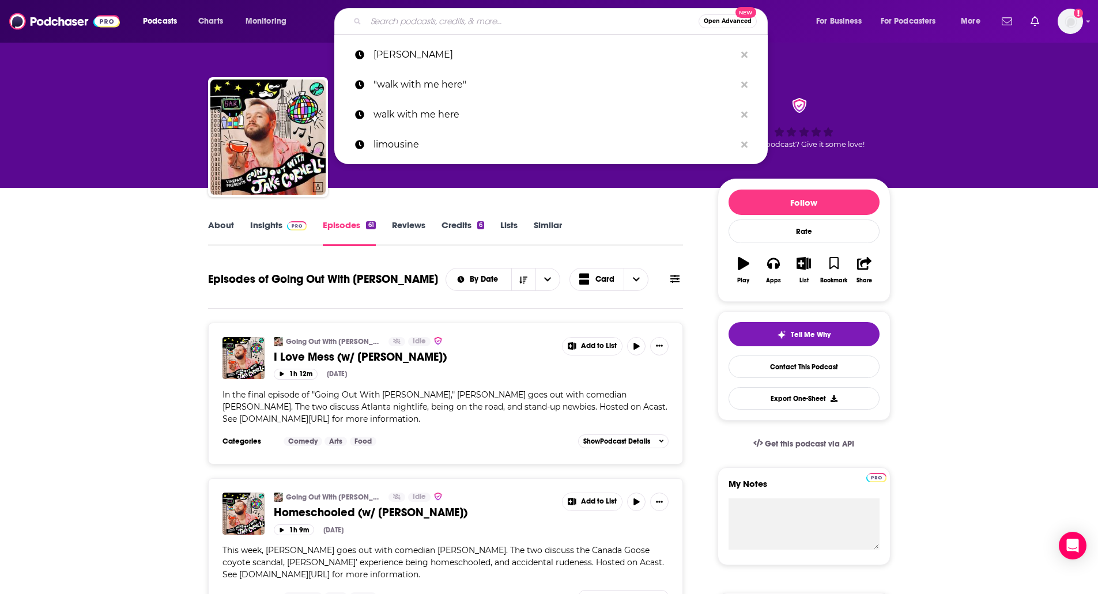
click at [534, 27] on input "Search podcasts, credits, & more..." at bounding box center [532, 21] width 333 height 18
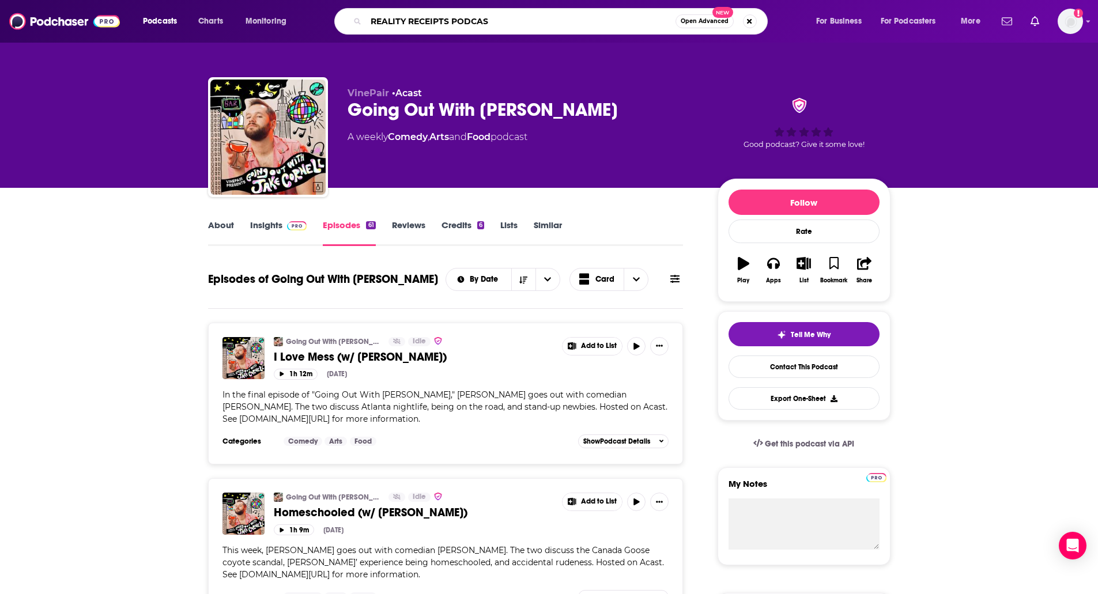
type input "REALITY RECEIPTS PODCAST"
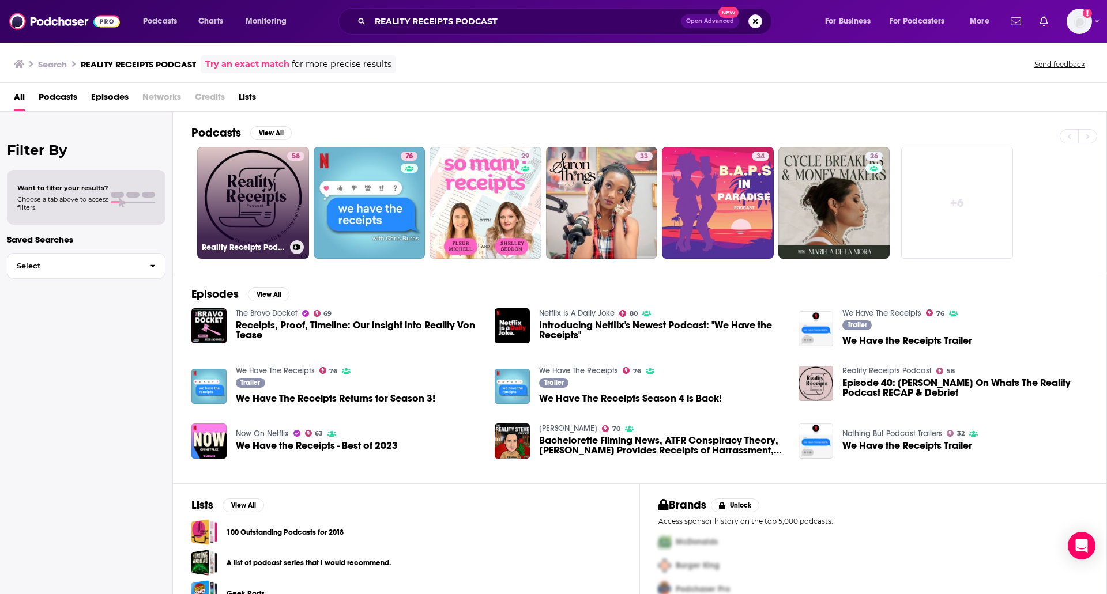
click at [284, 152] on link "58 Reality Receipts Podcast" at bounding box center [253, 203] width 112 height 112
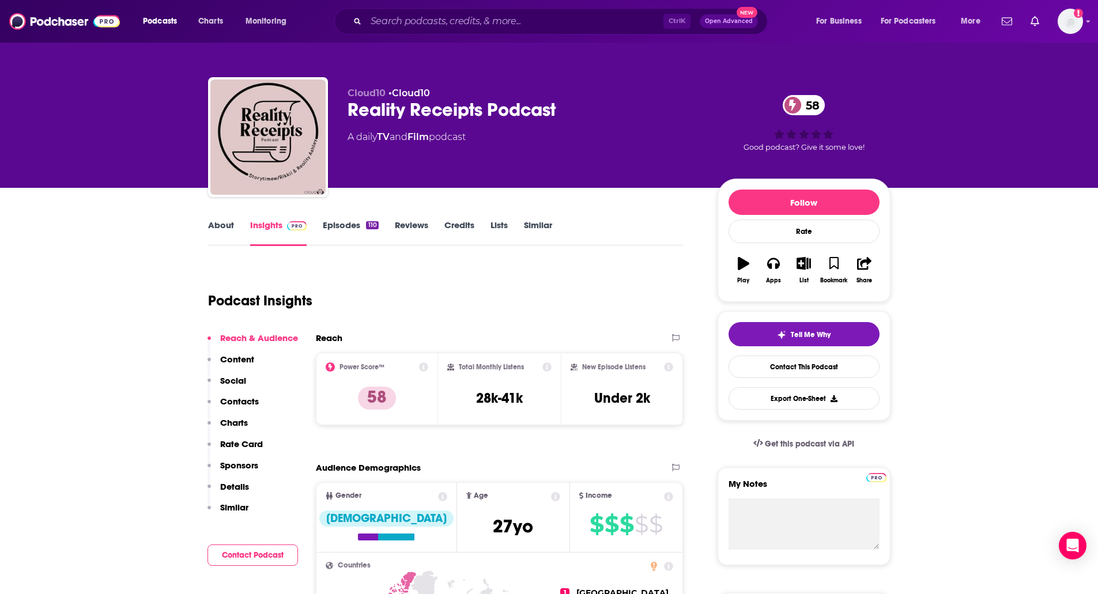
click at [214, 231] on link "About" at bounding box center [221, 233] width 26 height 27
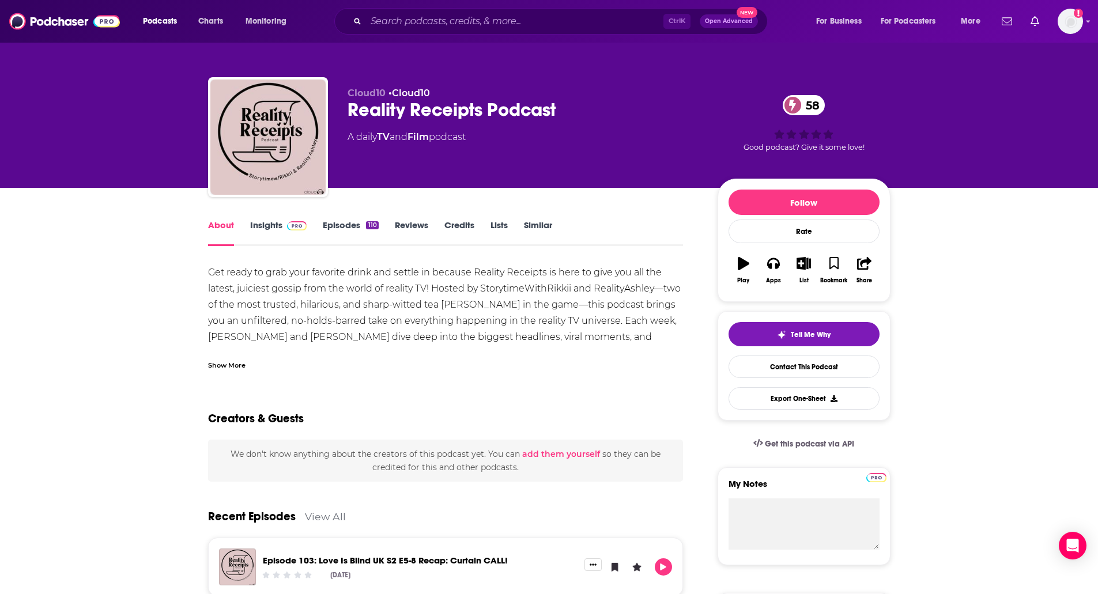
click at [224, 361] on div "Show More" at bounding box center [226, 364] width 37 height 11
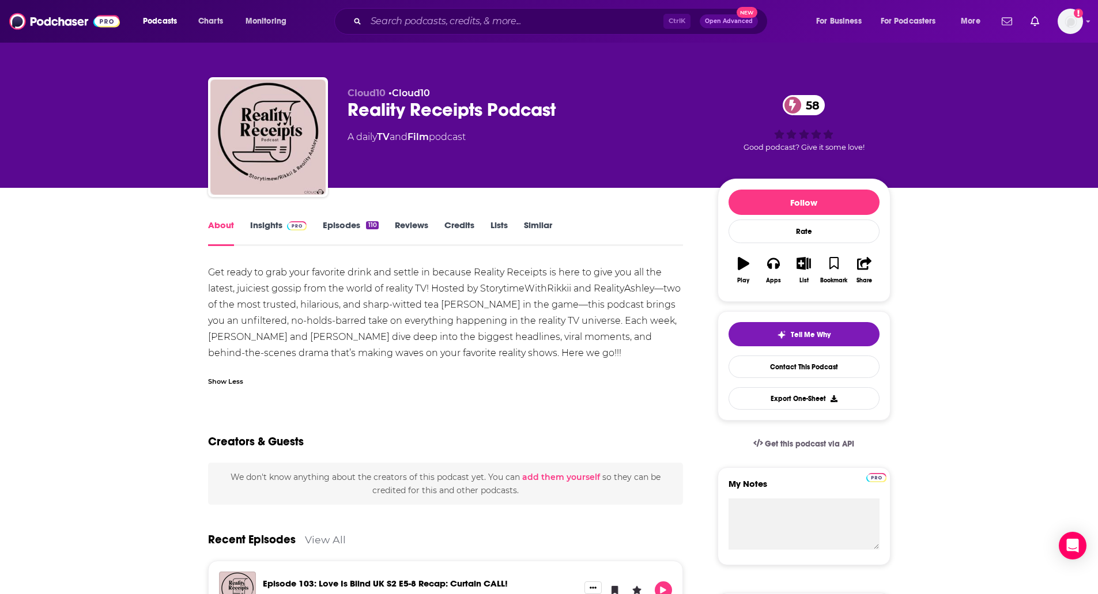
click at [343, 226] on link "Episodes 110" at bounding box center [350, 233] width 55 height 27
